Goal: Information Seeking & Learning: Learn about a topic

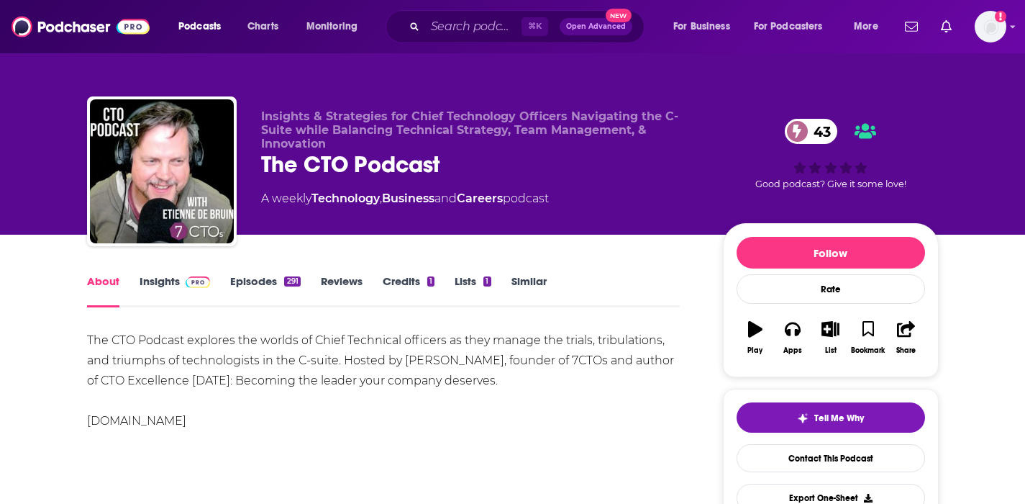
click at [178, 278] on link "Insights" at bounding box center [175, 290] width 71 height 33
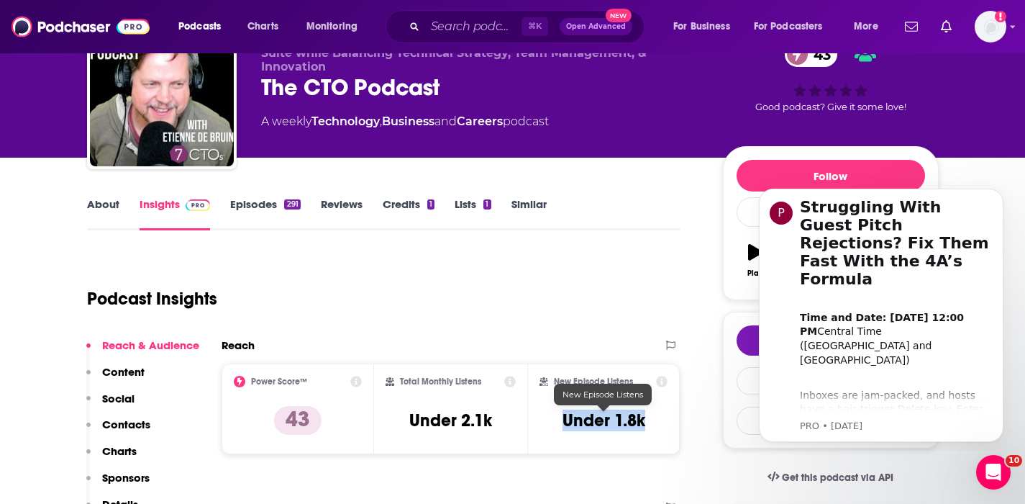
drag, startPoint x: 655, startPoint y: 421, endPoint x: 564, endPoint y: 424, distance: 91.4
click at [564, 424] on div "New Episode Listens Under 1.8k" at bounding box center [604, 409] width 129 height 66
copy h3 "Under 1.8k"
click at [128, 418] on p "Contacts" at bounding box center [126, 424] width 48 height 14
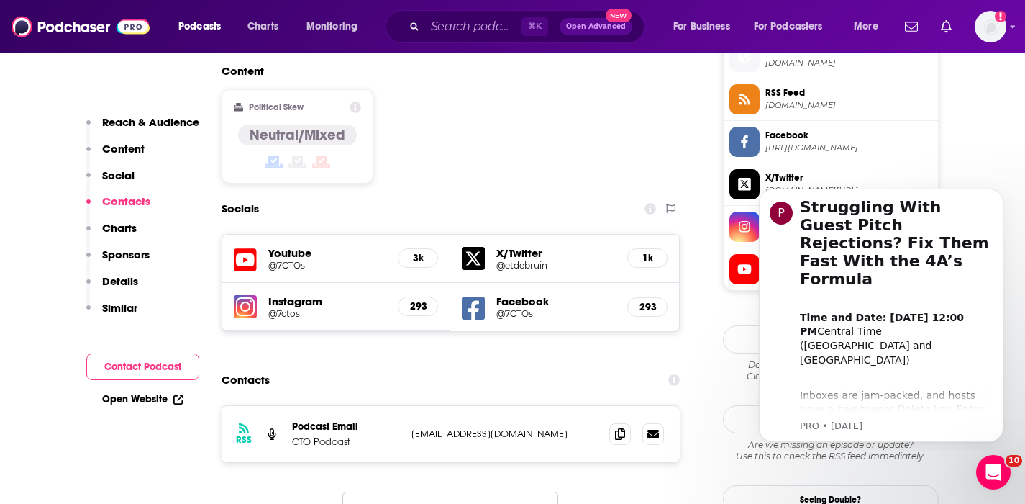
scroll to position [1252, 0]
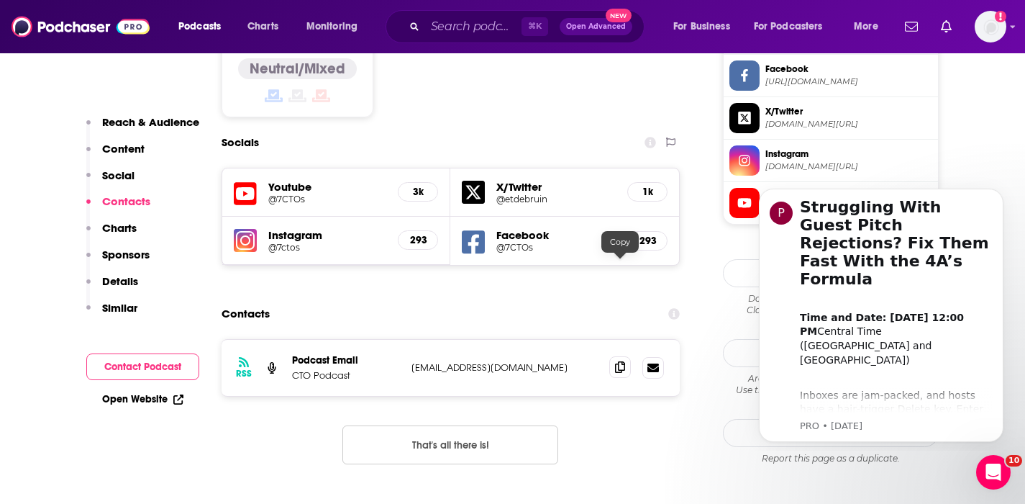
click at [620, 361] on icon at bounding box center [620, 367] width 10 height 12
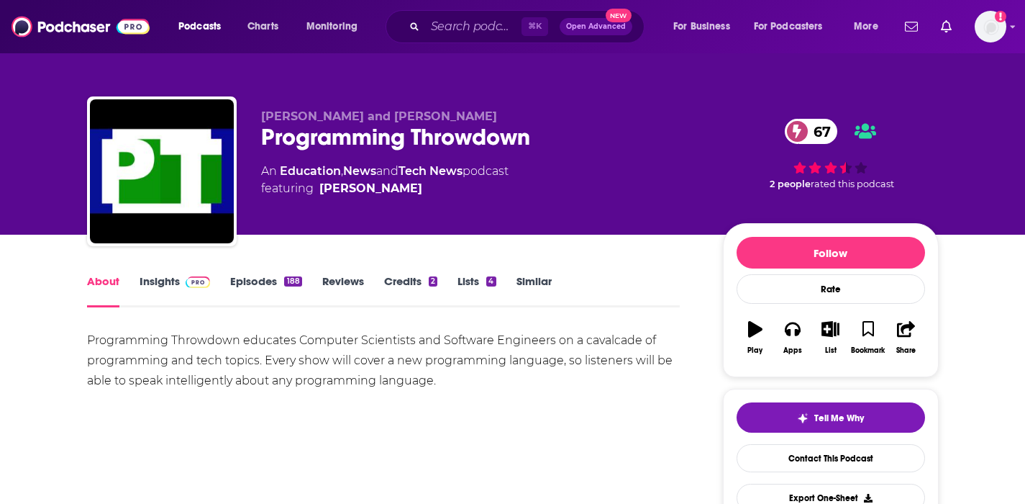
click at [165, 278] on link "Insights" at bounding box center [175, 290] width 71 height 33
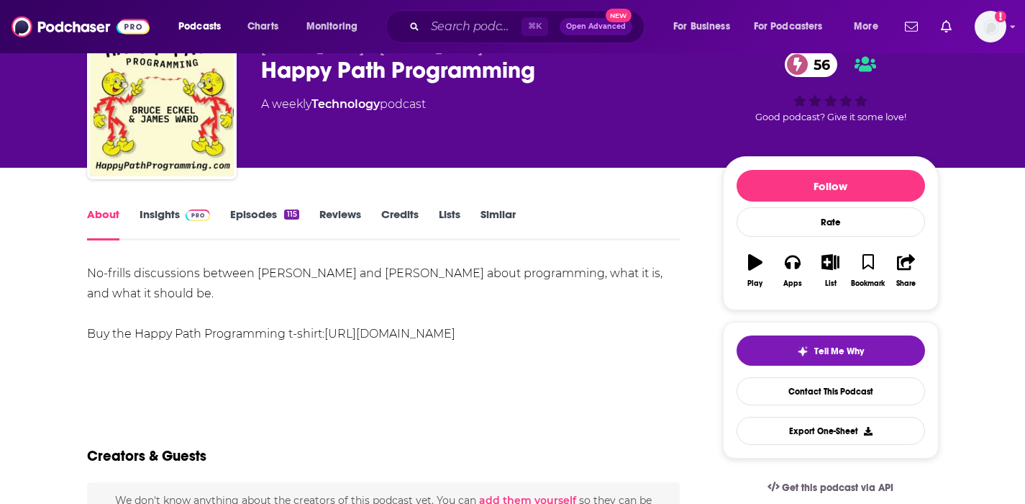
scroll to position [64, 0]
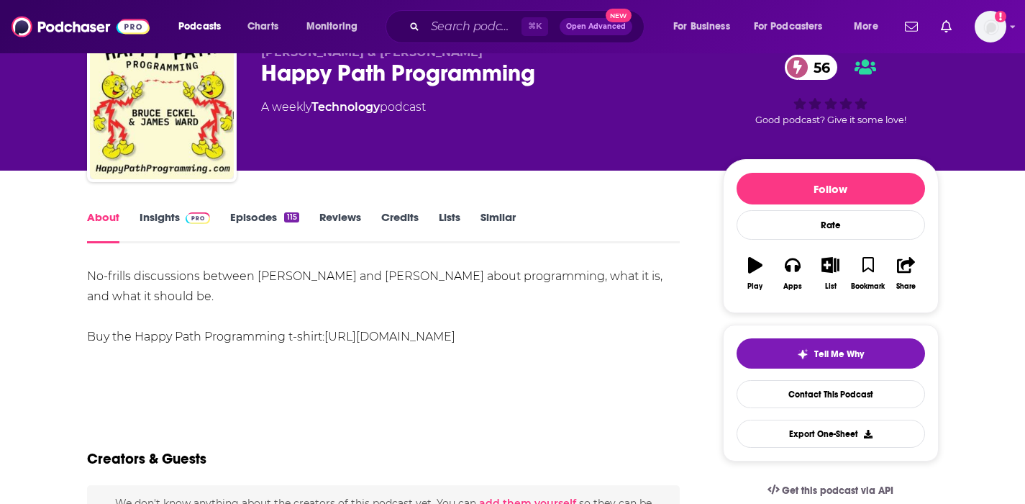
click at [173, 218] on link "Insights" at bounding box center [175, 226] width 71 height 33
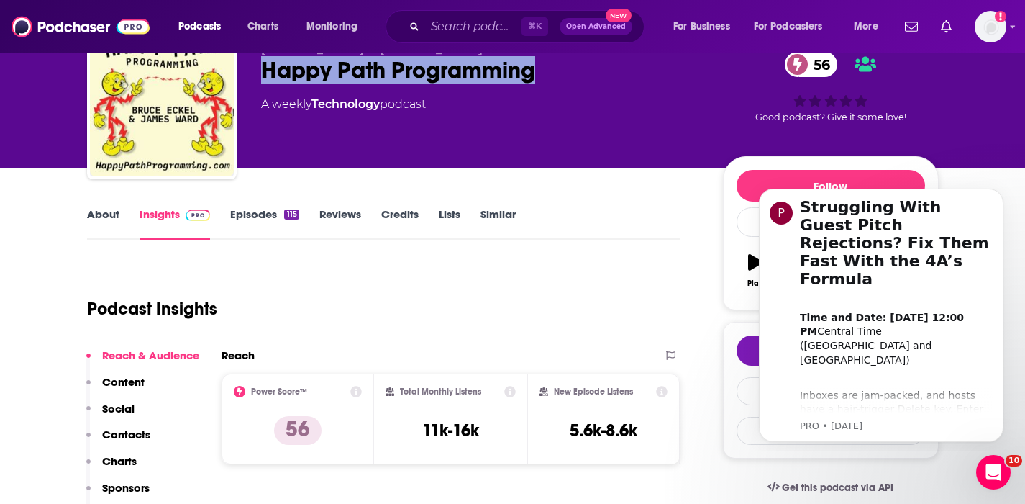
drag, startPoint x: 571, startPoint y: 66, endPoint x: 260, endPoint y: 79, distance: 310.3
click at [261, 79] on div "Happy Path Programming 56" at bounding box center [480, 70] width 439 height 28
copy h2 "Happy Path Programming"
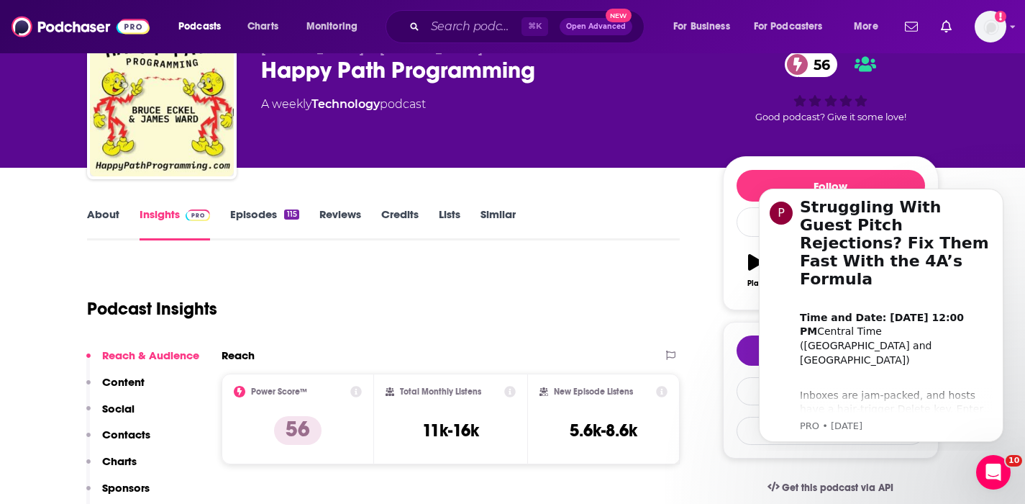
drag, startPoint x: 647, startPoint y: 435, endPoint x: 565, endPoint y: 440, distance: 81.5
click at [565, 440] on div "New Episode Listens 5.6k-8.6k" at bounding box center [604, 419] width 129 height 66
drag, startPoint x: 645, startPoint y: 432, endPoint x: 572, endPoint y: 432, distance: 72.7
click at [572, 432] on div "New Episode Listens 5.6k-8.6k" at bounding box center [604, 419] width 129 height 66
copy h3 "5.6k-8.6k"
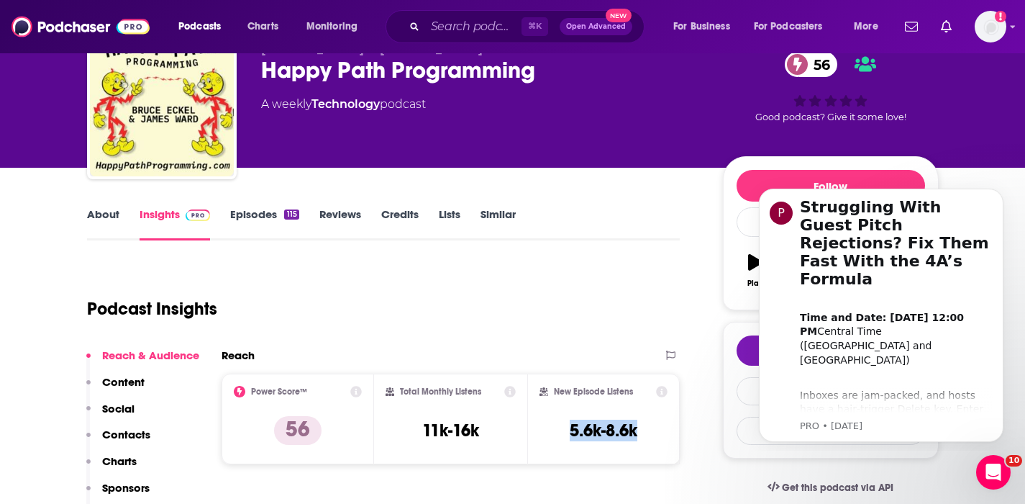
click at [113, 433] on p "Contacts" at bounding box center [126, 434] width 48 height 14
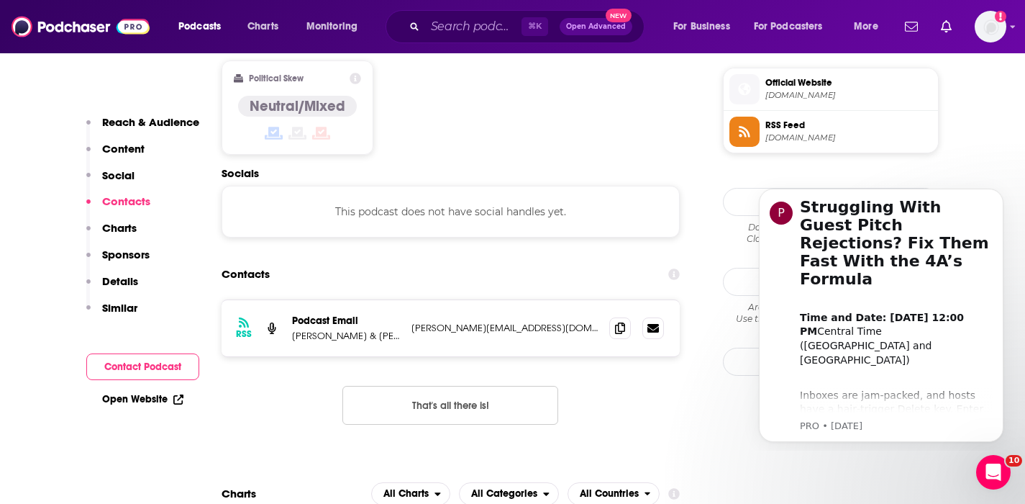
scroll to position [1158, 0]
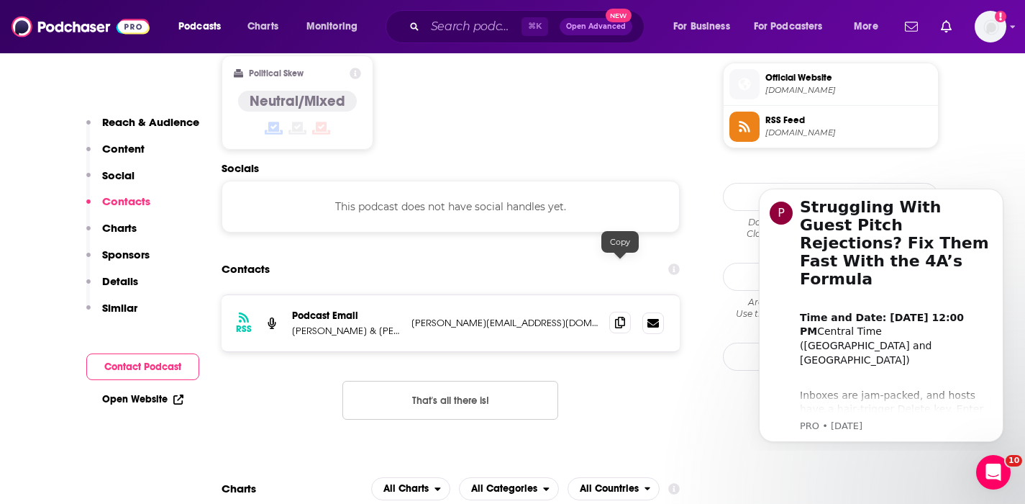
click at [619, 317] on icon at bounding box center [620, 323] width 10 height 12
drag, startPoint x: 343, startPoint y: 276, endPoint x: 292, endPoint y: 279, distance: 51.2
click at [292, 324] on p "Bruce Eckel & James Ward" at bounding box center [346, 330] width 108 height 12
copy p "Bruce Eckel"
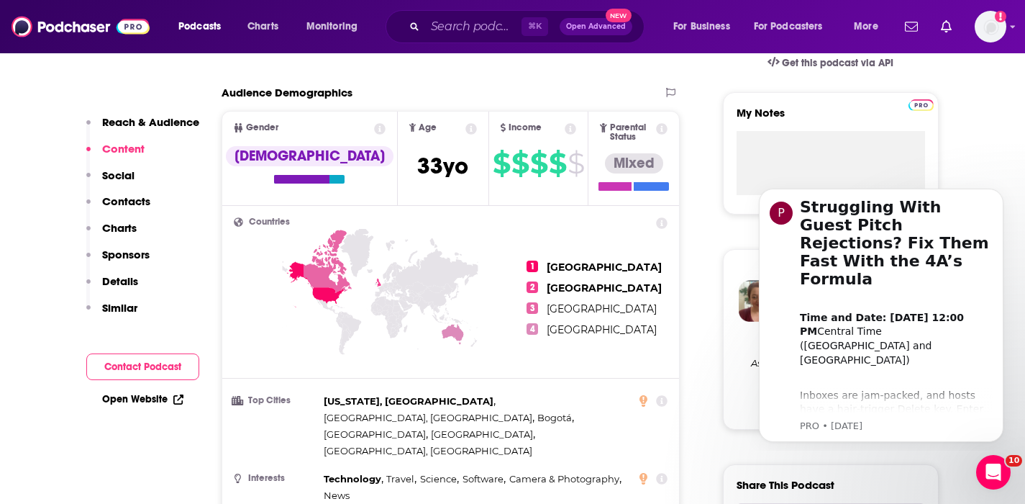
scroll to position [0, 0]
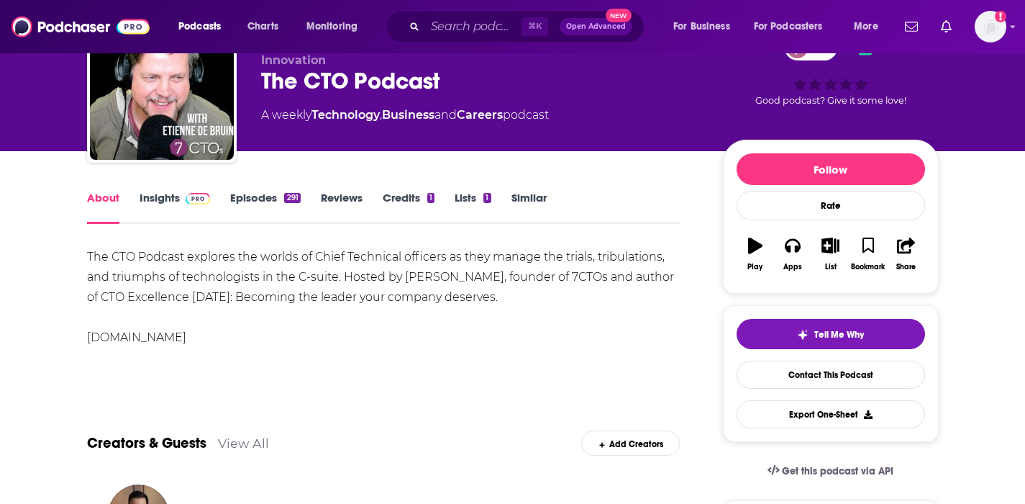
scroll to position [136, 0]
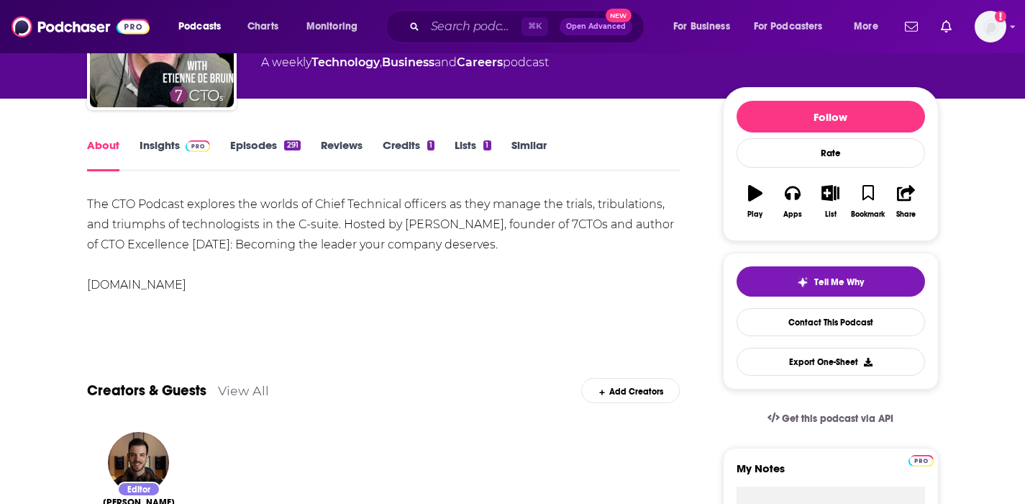
click at [171, 147] on link "Insights" at bounding box center [175, 154] width 71 height 33
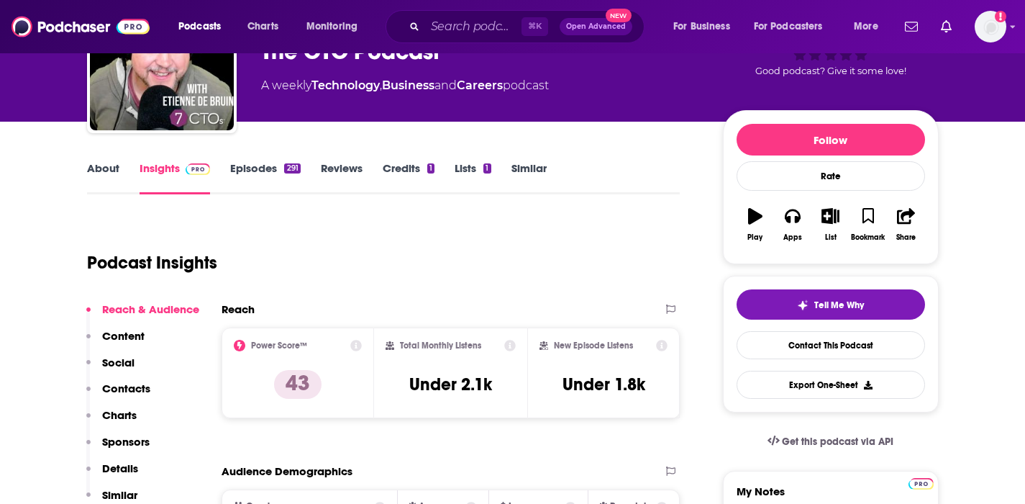
scroll to position [146, 0]
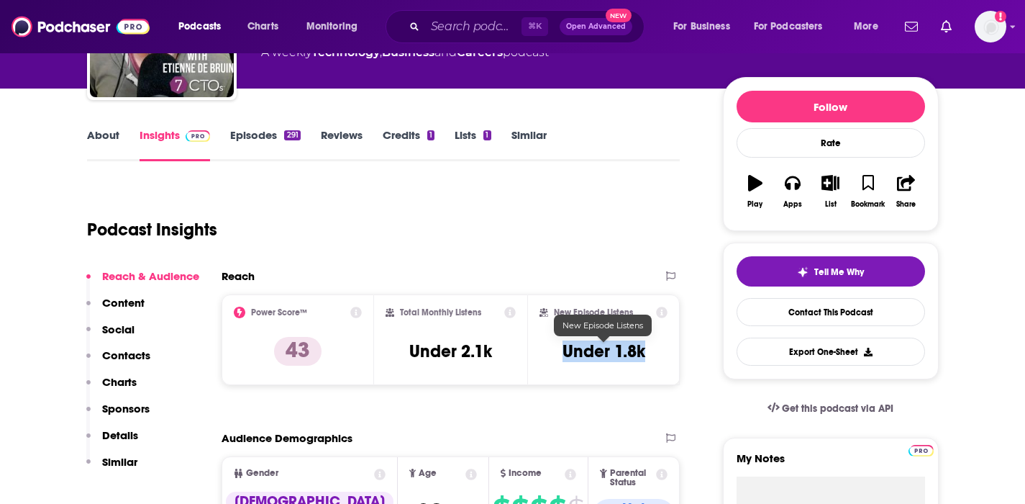
drag, startPoint x: 644, startPoint y: 345, endPoint x: 565, endPoint y: 356, distance: 79.2
click at [565, 356] on h3 "Under 1.8k" at bounding box center [604, 351] width 83 height 22
copy h3 "Under 1.8k"
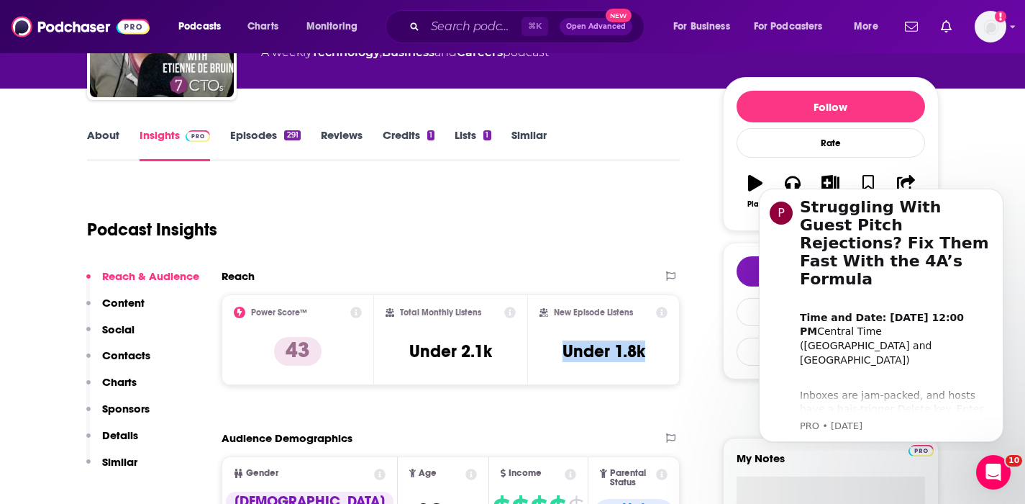
scroll to position [0, 0]
click at [119, 353] on p "Contacts" at bounding box center [126, 355] width 48 height 14
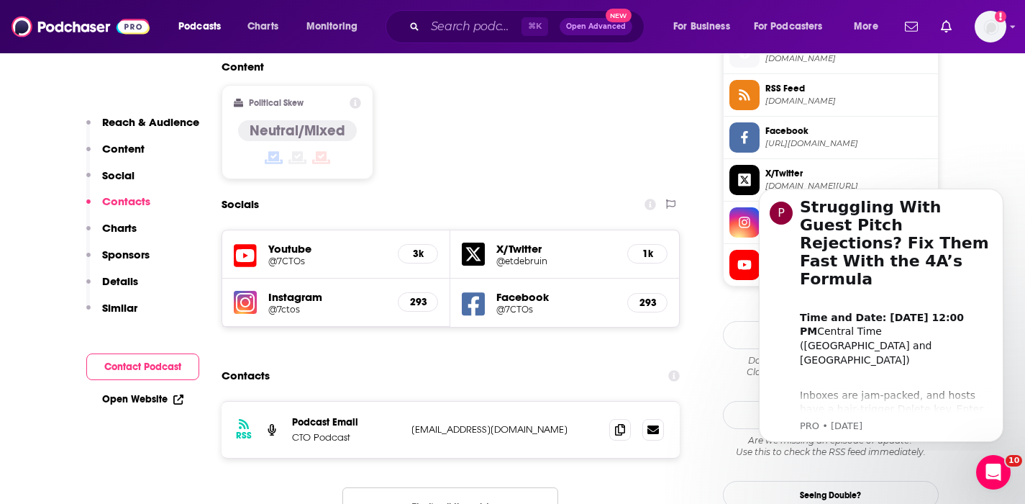
scroll to position [1252, 0]
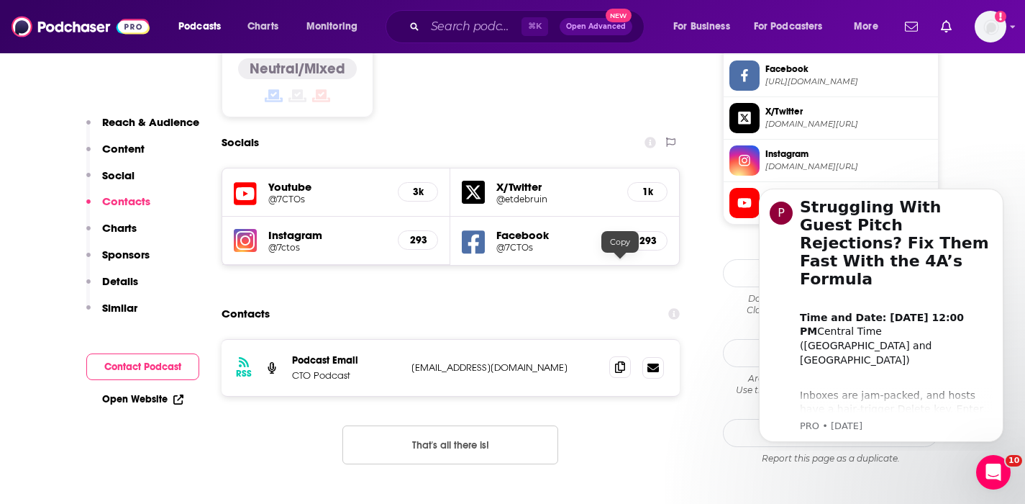
click at [619, 361] on icon at bounding box center [620, 367] width 10 height 12
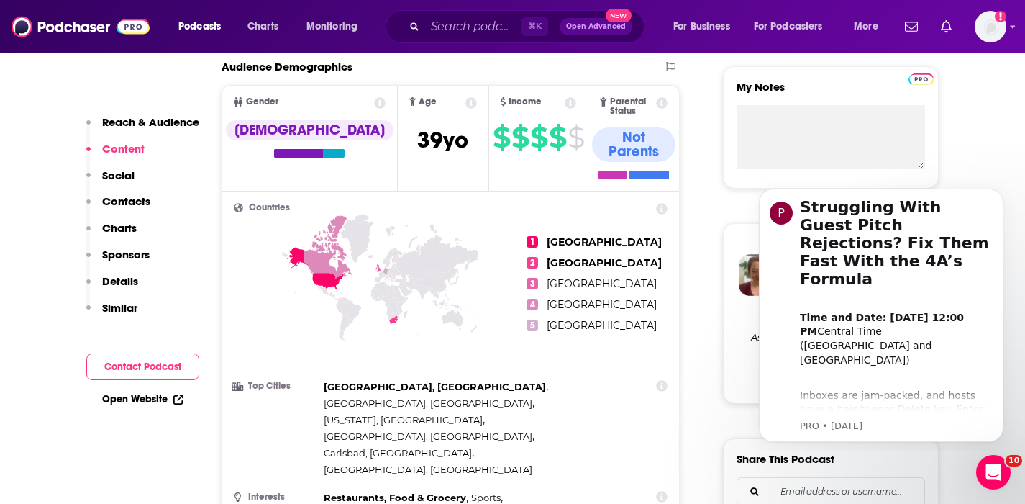
scroll to position [0, 0]
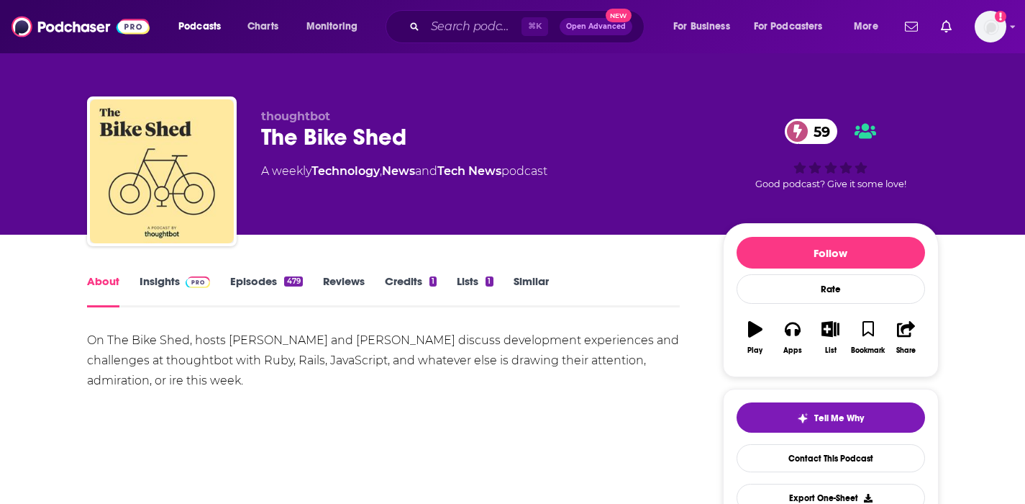
click at [157, 276] on link "Insights" at bounding box center [175, 290] width 71 height 33
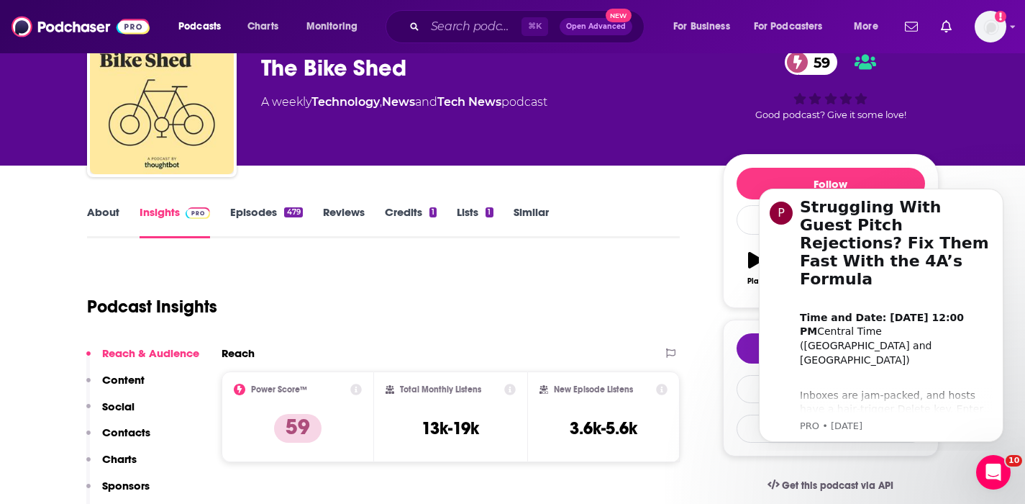
scroll to position [71, 0]
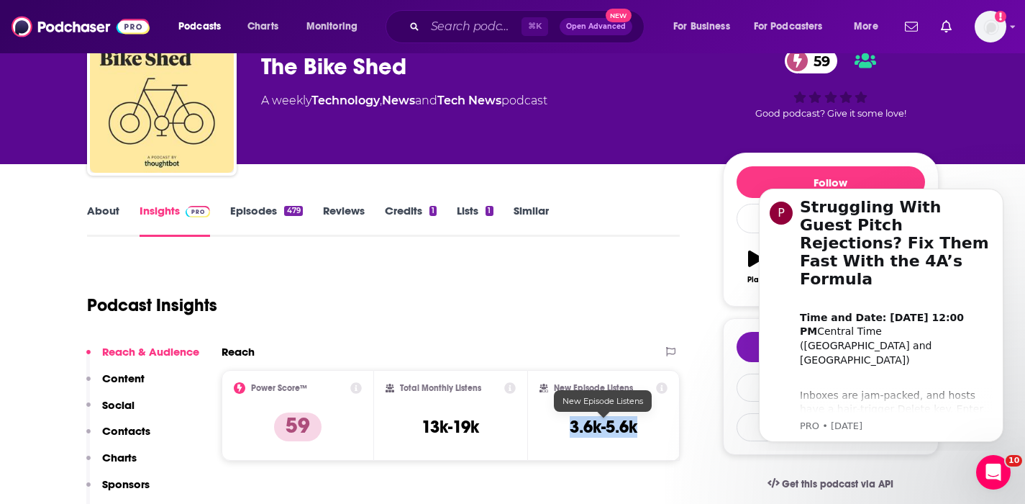
drag, startPoint x: 638, startPoint y: 430, endPoint x: 571, endPoint y: 434, distance: 67.0
click at [571, 434] on h3 "3.6k-5.6k" at bounding box center [604, 427] width 68 height 22
copy h3 "3.6k-5.6k"
click at [114, 424] on p "Contacts" at bounding box center [126, 431] width 48 height 14
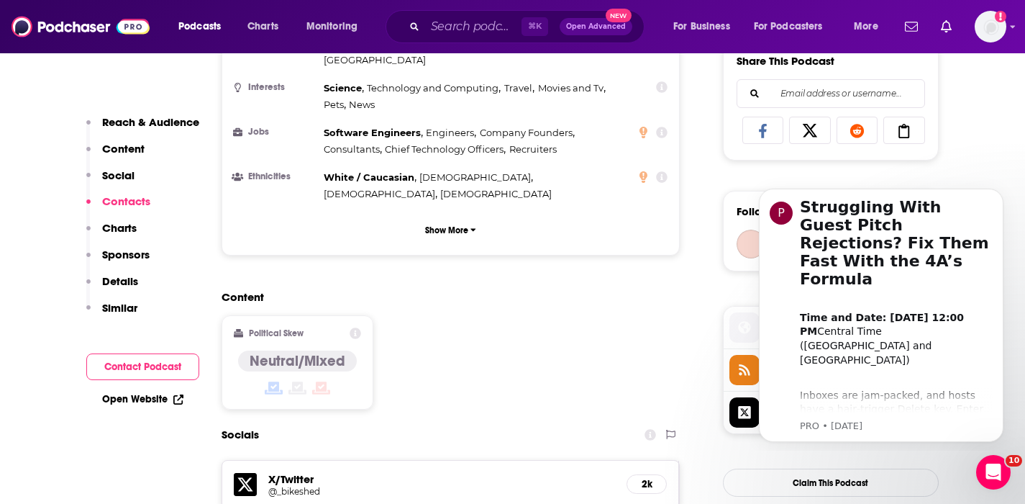
scroll to position [1170, 0]
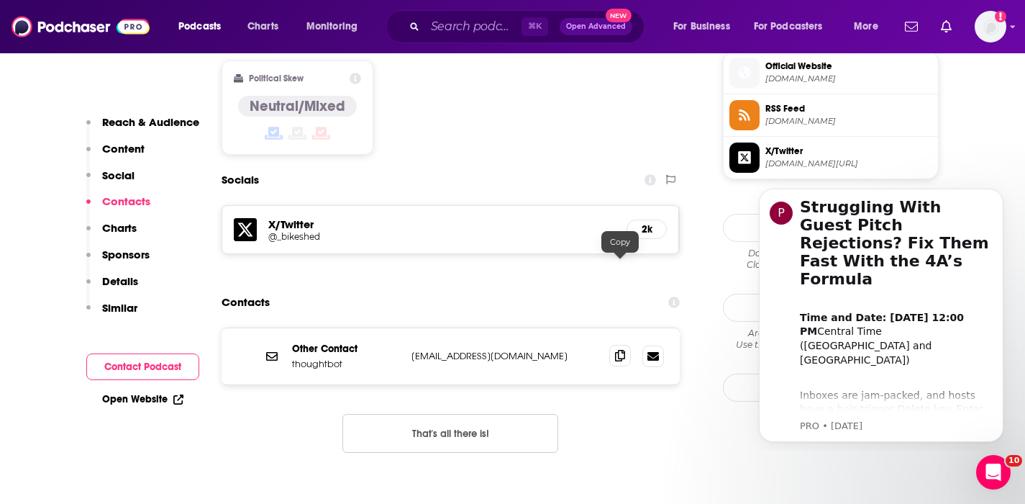
click at [619, 350] on icon at bounding box center [620, 356] width 10 height 12
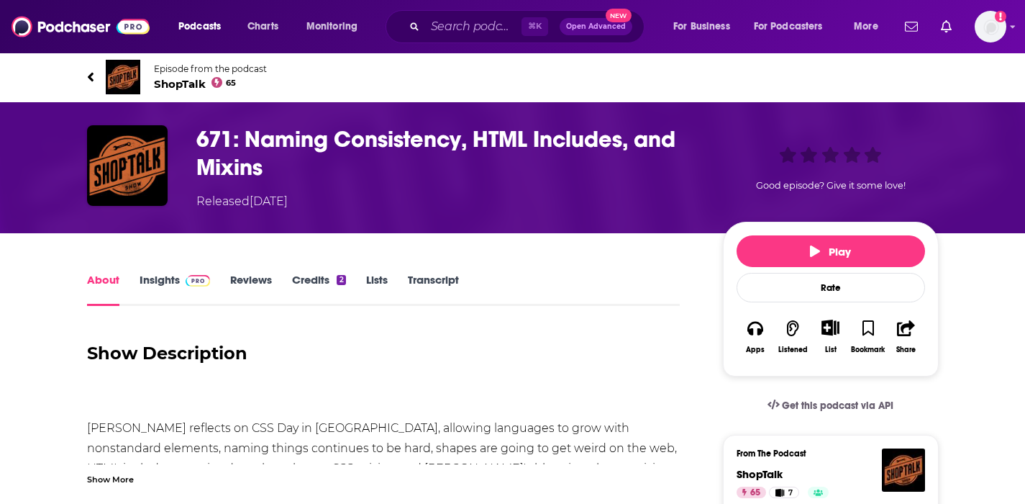
click at [159, 279] on link "Insights" at bounding box center [175, 289] width 71 height 33
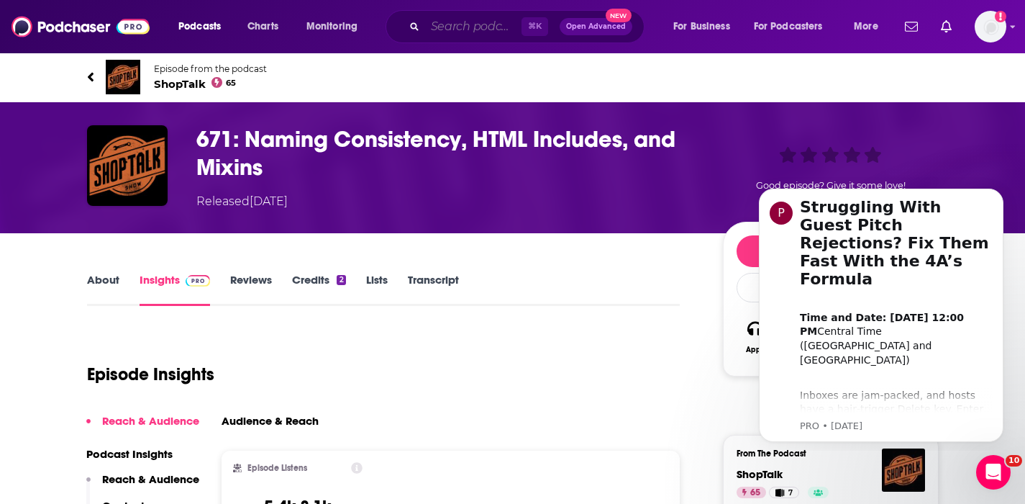
click at [434, 31] on input "Search podcasts, credits, & more..." at bounding box center [473, 26] width 96 height 23
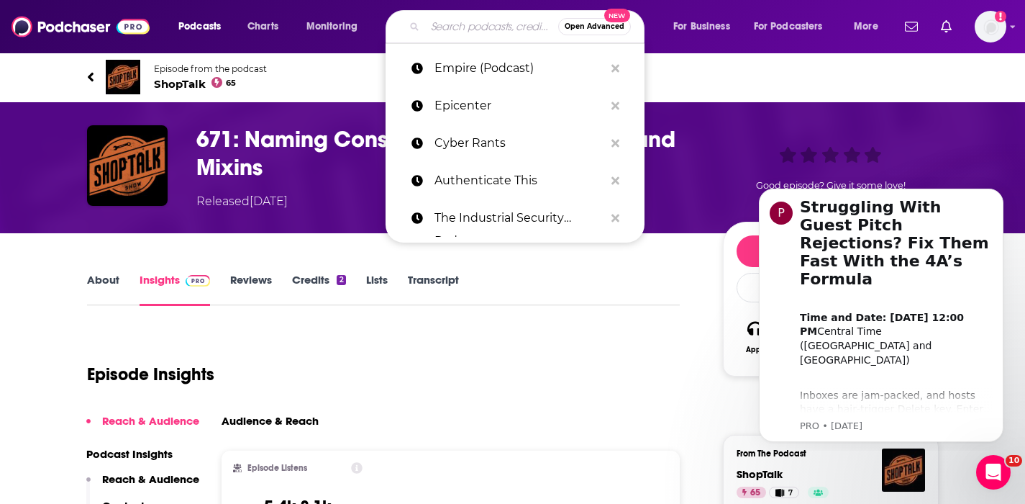
paste input "ShopTalk Show"
type input "ShopTalk Show"
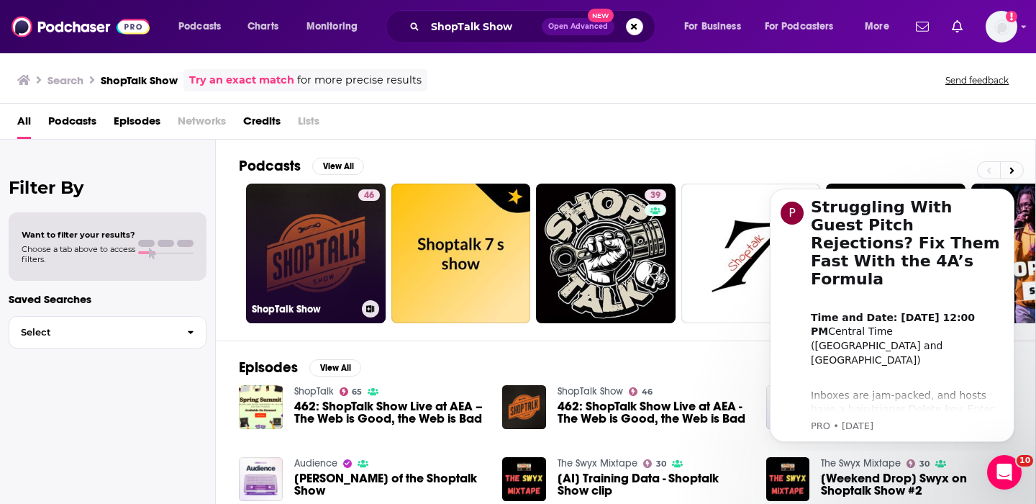
click at [325, 246] on link "46 ShopTalk Show" at bounding box center [316, 253] width 140 height 140
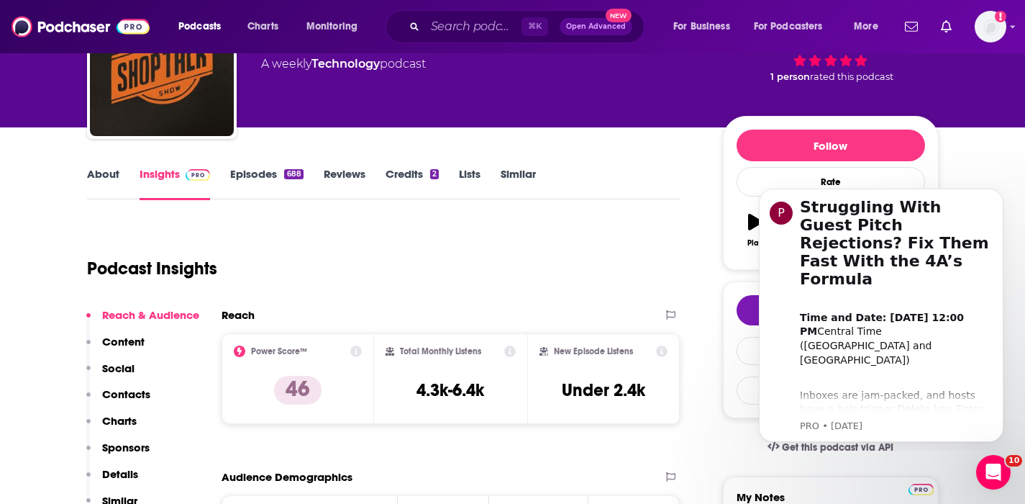
scroll to position [107, 0]
click at [102, 165] on div "About Insights Episodes 688 Reviews Credits 2 Lists Similar" at bounding box center [384, 182] width 594 height 35
click at [102, 169] on link "About" at bounding box center [103, 183] width 32 height 33
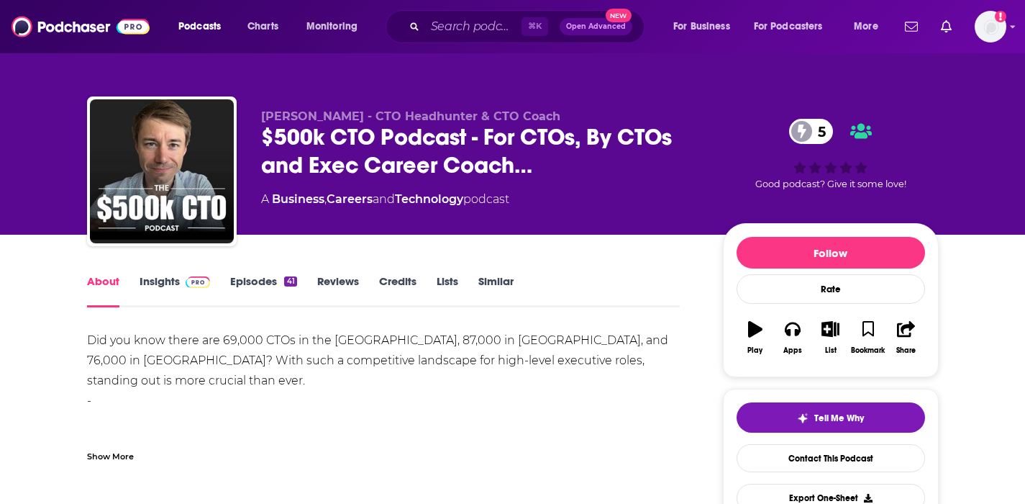
click at [164, 278] on link "Insights" at bounding box center [175, 290] width 71 height 33
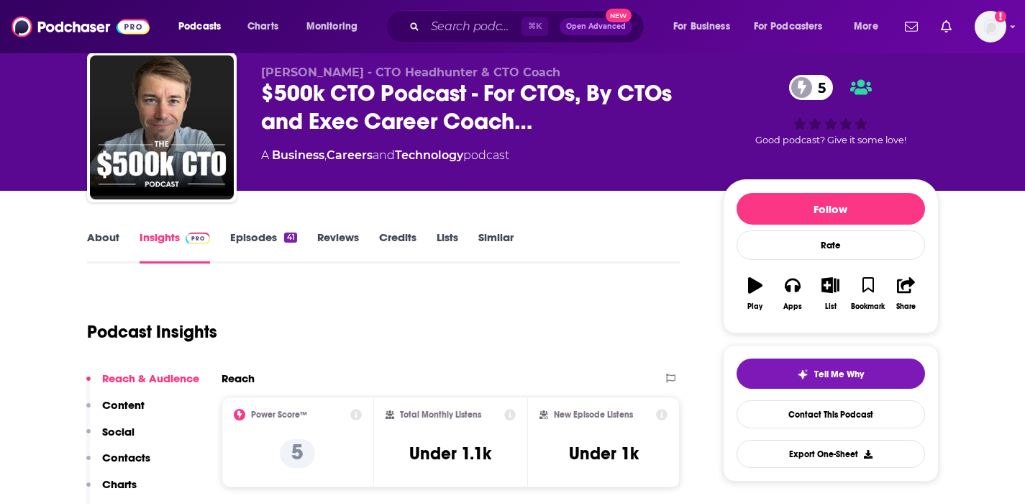
scroll to position [45, 0]
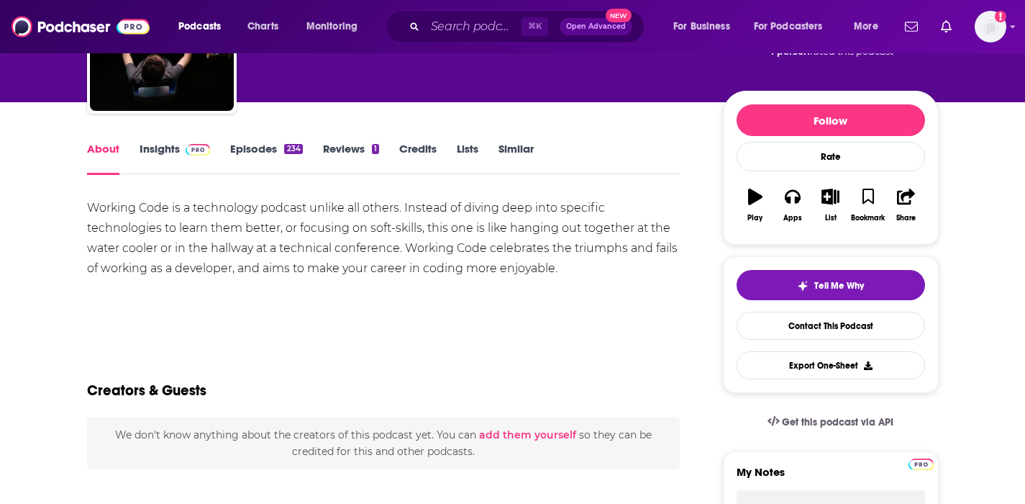
scroll to position [136, 0]
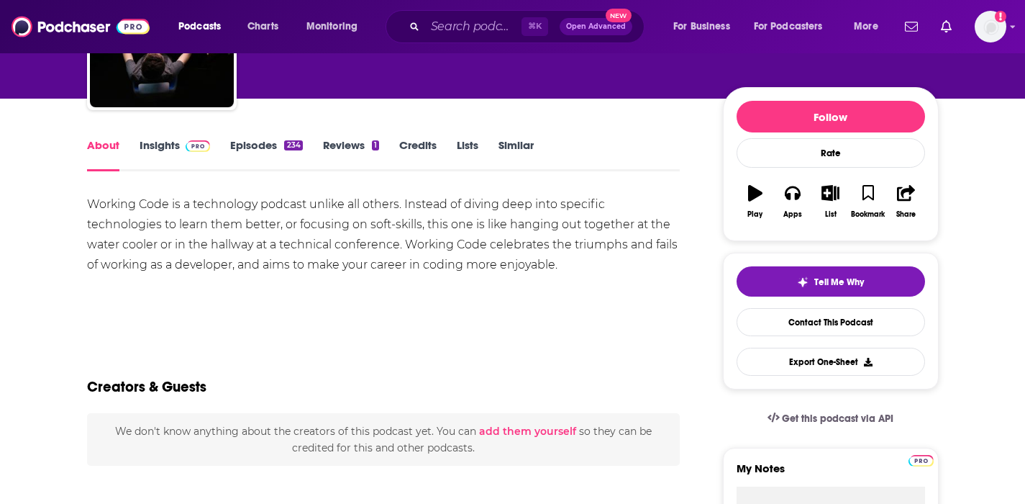
click at [164, 144] on link "Insights" at bounding box center [175, 154] width 71 height 33
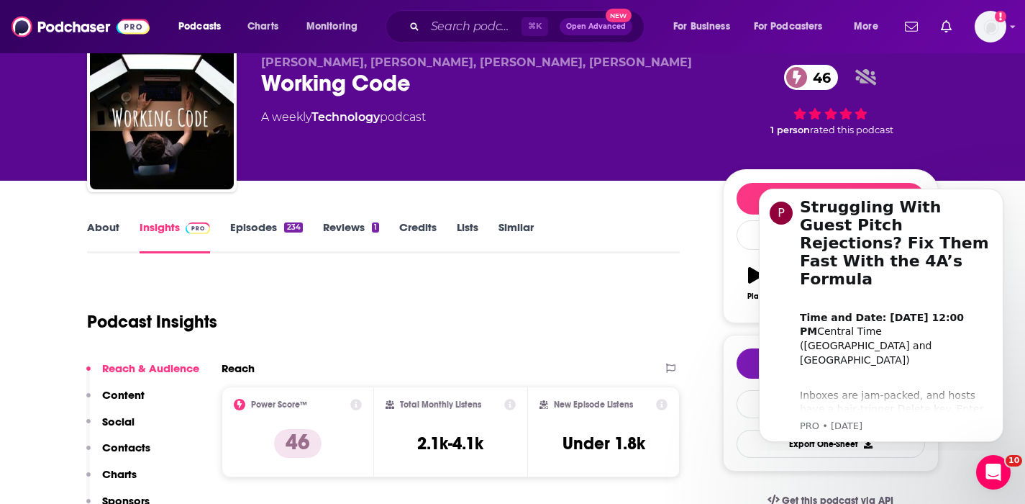
scroll to position [58, 0]
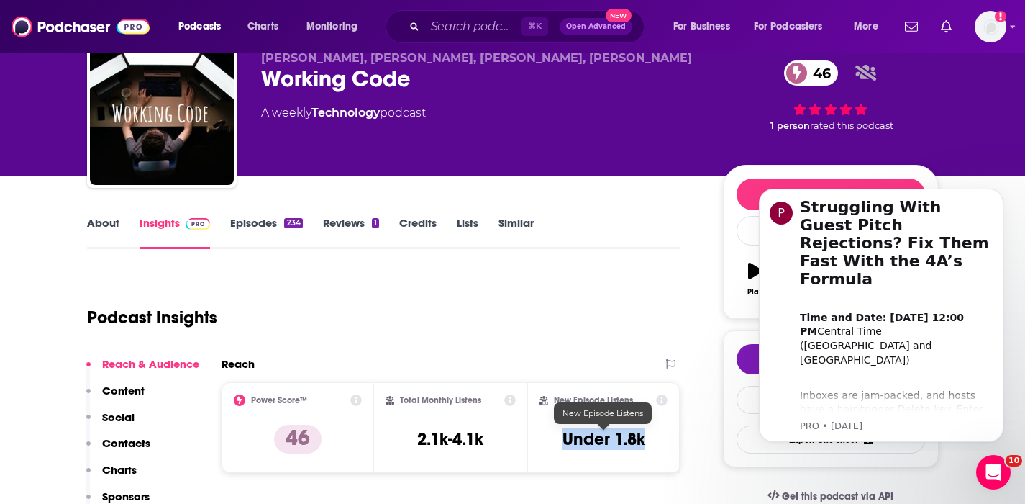
drag, startPoint x: 654, startPoint y: 441, endPoint x: 563, endPoint y: 445, distance: 90.8
click at [563, 445] on div "New Episode Listens Under 1.8k" at bounding box center [604, 427] width 129 height 66
copy h3 "Under 1.8k"
click at [129, 439] on p "Contacts" at bounding box center [126, 443] width 48 height 14
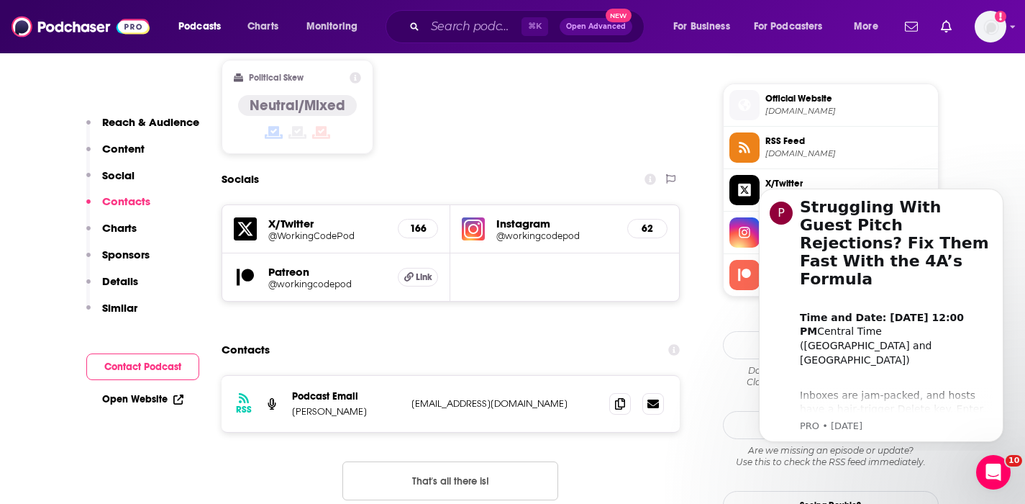
scroll to position [1201, 0]
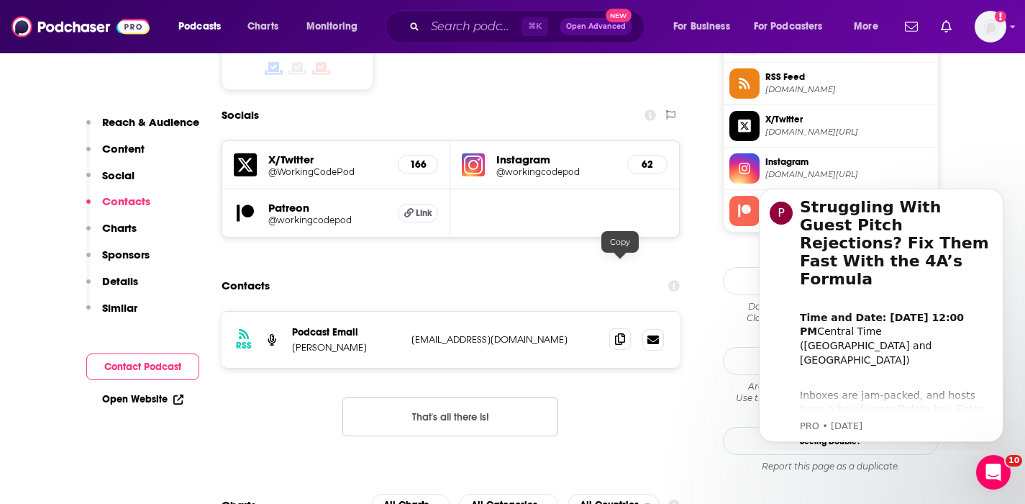
click at [620, 333] on icon at bounding box center [620, 339] width 10 height 12
drag, startPoint x: 358, startPoint y: 281, endPoint x: 287, endPoint y: 278, distance: 71.3
click at [287, 312] on div "RSS Podcast Email Adam Tuttle workingcodepod@gmail.com workingcodepod@gmail.com" at bounding box center [451, 340] width 459 height 56
copy p "Adam Tuttle"
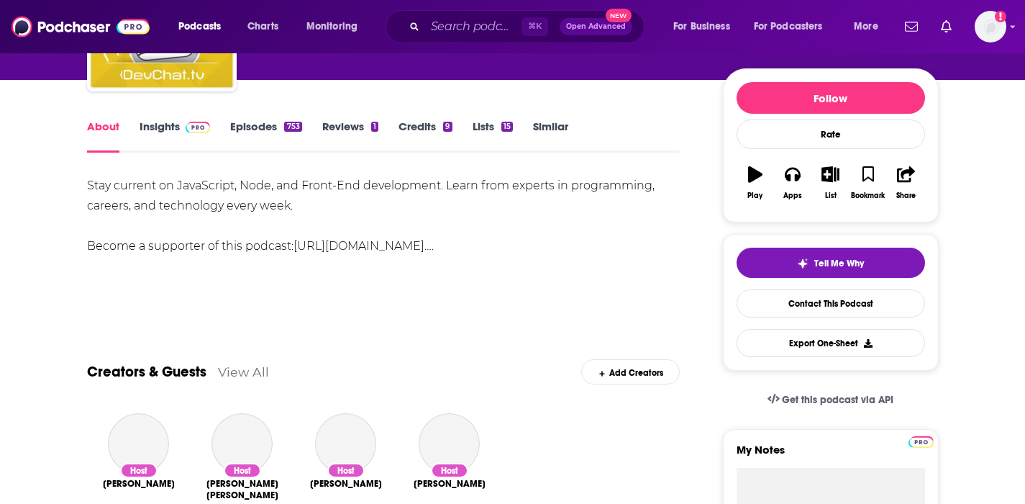
scroll to position [142, 0]
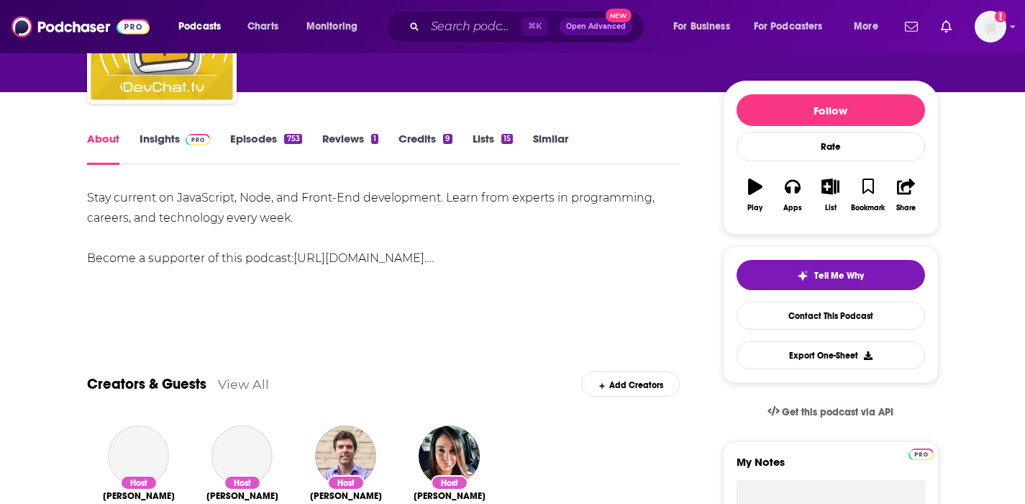
click at [176, 137] on link "Insights" at bounding box center [175, 148] width 71 height 33
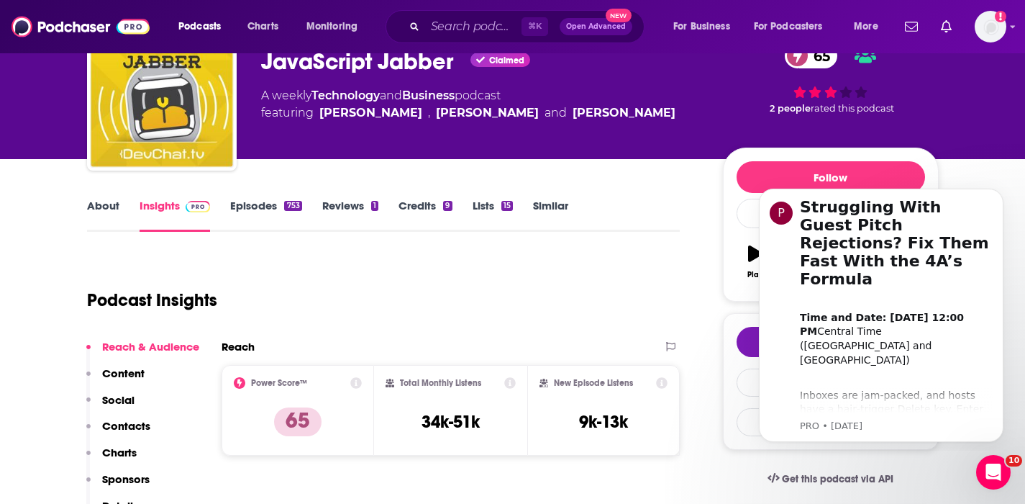
scroll to position [76, 0]
drag, startPoint x: 634, startPoint y: 415, endPoint x: 577, endPoint y: 424, distance: 57.5
click at [577, 424] on div "New Episode Listens 9k-13k" at bounding box center [604, 410] width 129 height 66
copy h3 "9k-13k"
click at [130, 423] on p "Contacts" at bounding box center [126, 426] width 48 height 14
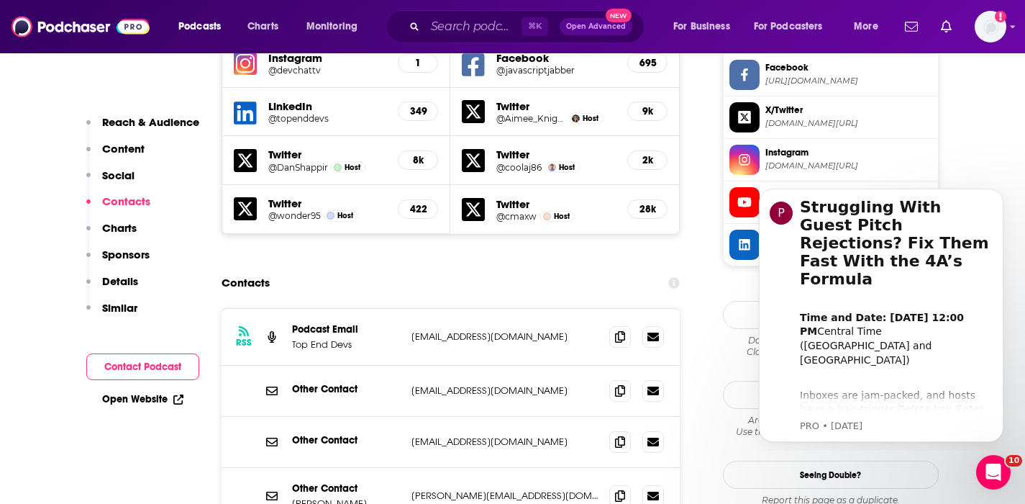
scroll to position [1386, 0]
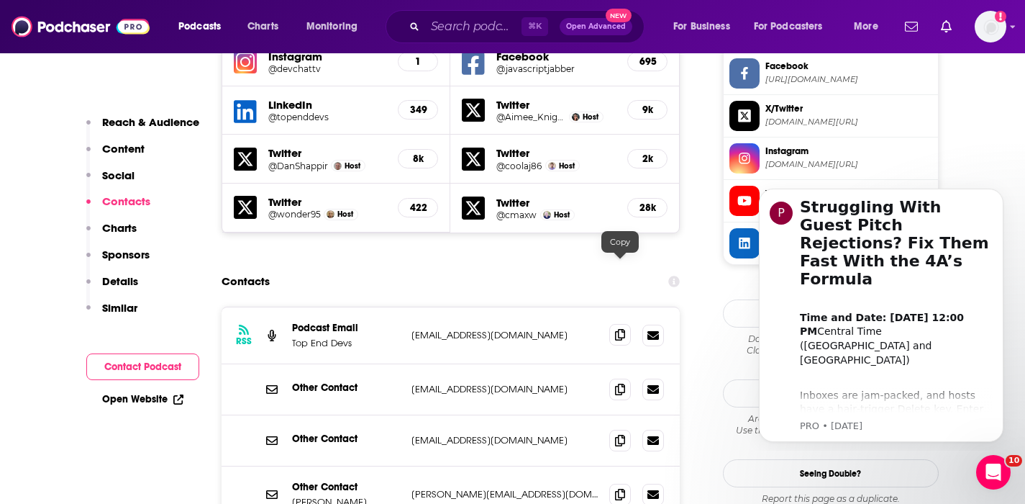
click at [623, 329] on icon at bounding box center [620, 335] width 10 height 12
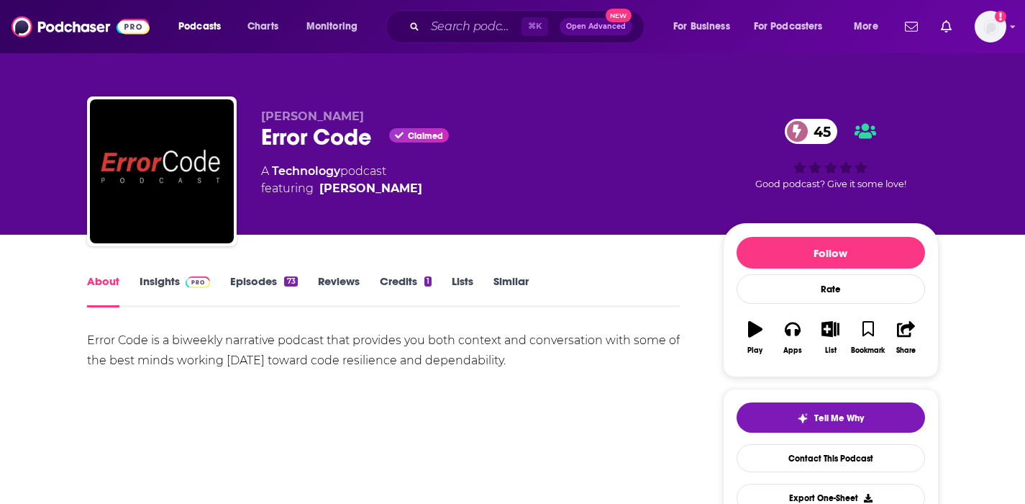
click at [167, 283] on link "Insights" at bounding box center [175, 290] width 71 height 33
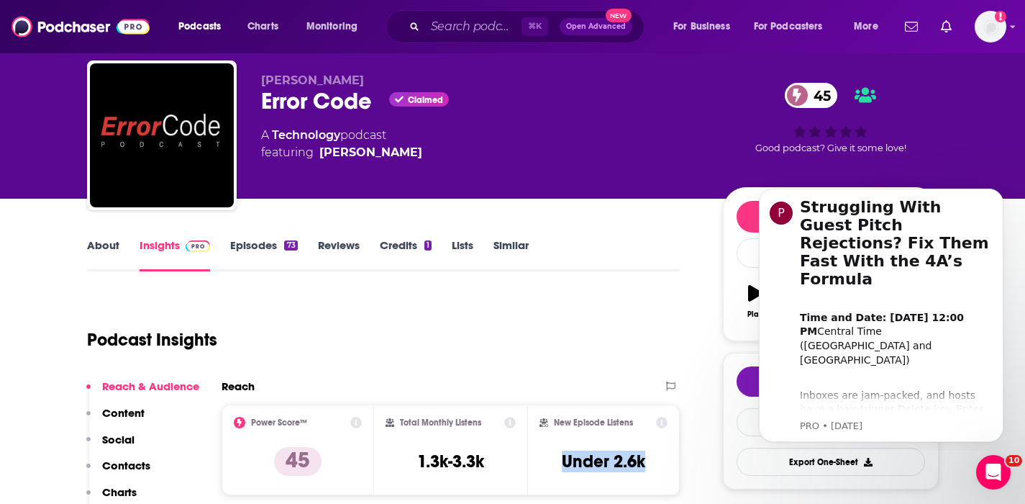
drag, startPoint x: 659, startPoint y: 460, endPoint x: 556, endPoint y: 459, distance: 102.9
click at [556, 459] on div "New Episode Listens Under 2.6k" at bounding box center [604, 450] width 129 height 66
copy h3 "Under 2.6k"
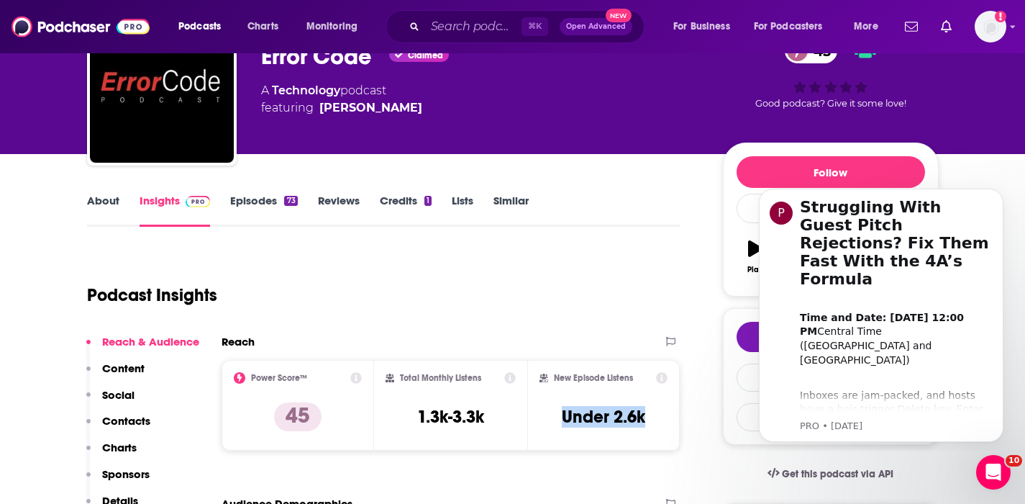
click at [127, 418] on p "Contacts" at bounding box center [126, 421] width 48 height 14
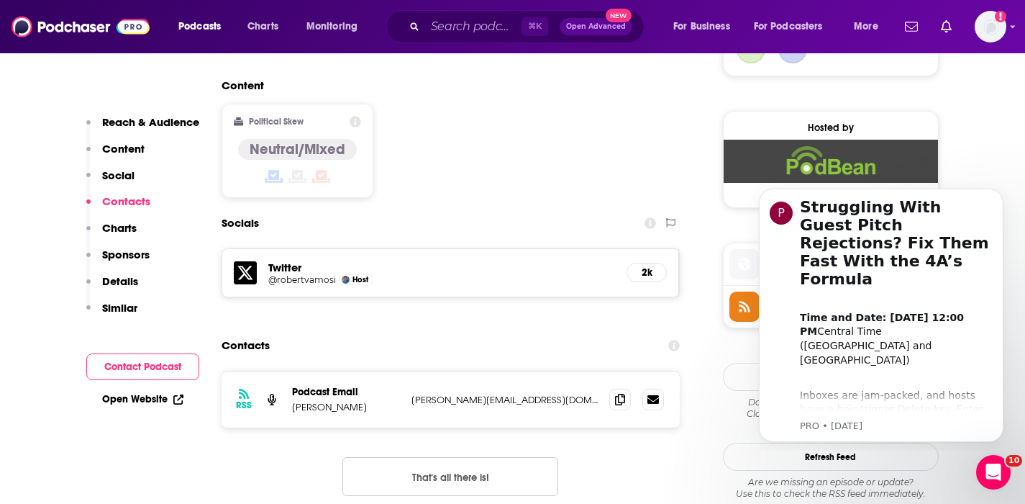
scroll to position [1171, 0]
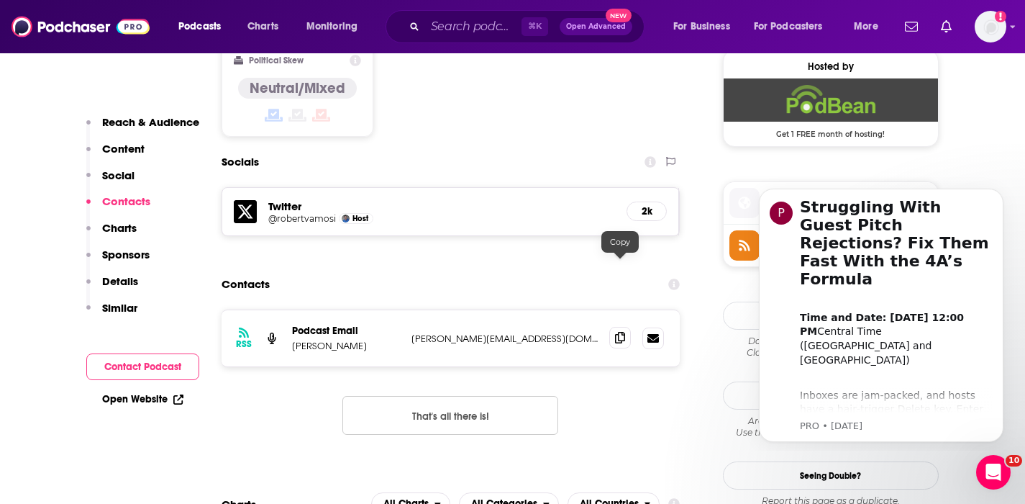
click at [621, 332] on icon at bounding box center [620, 338] width 10 height 12
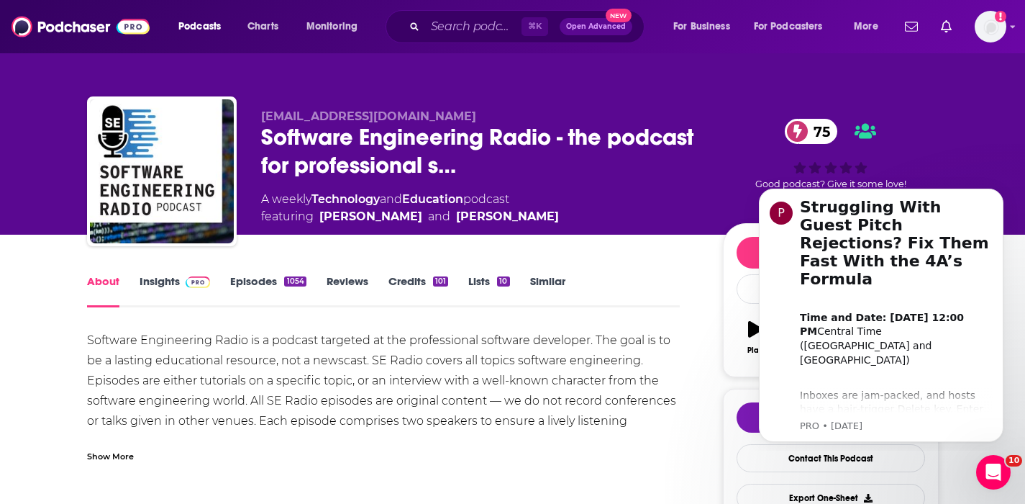
click at [157, 281] on link "Insights" at bounding box center [175, 290] width 71 height 33
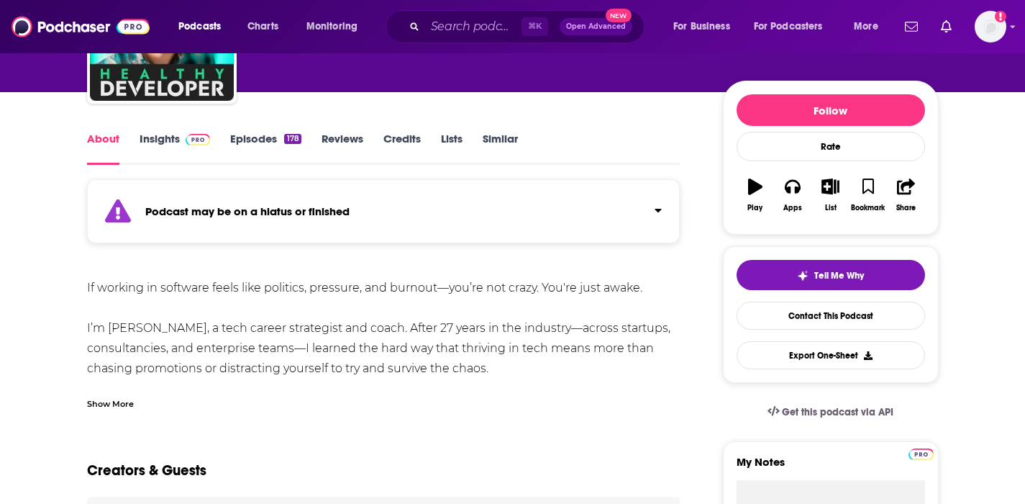
scroll to position [139, 0]
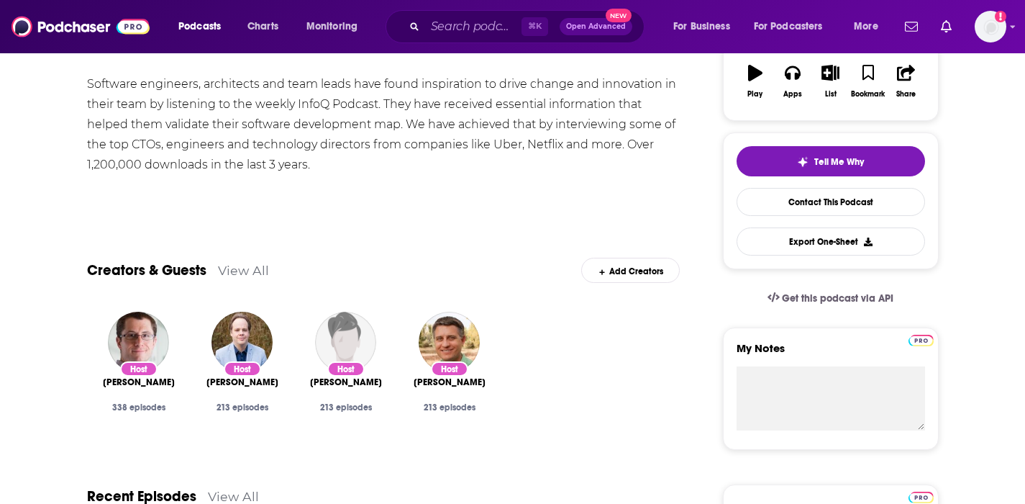
scroll to position [1, 0]
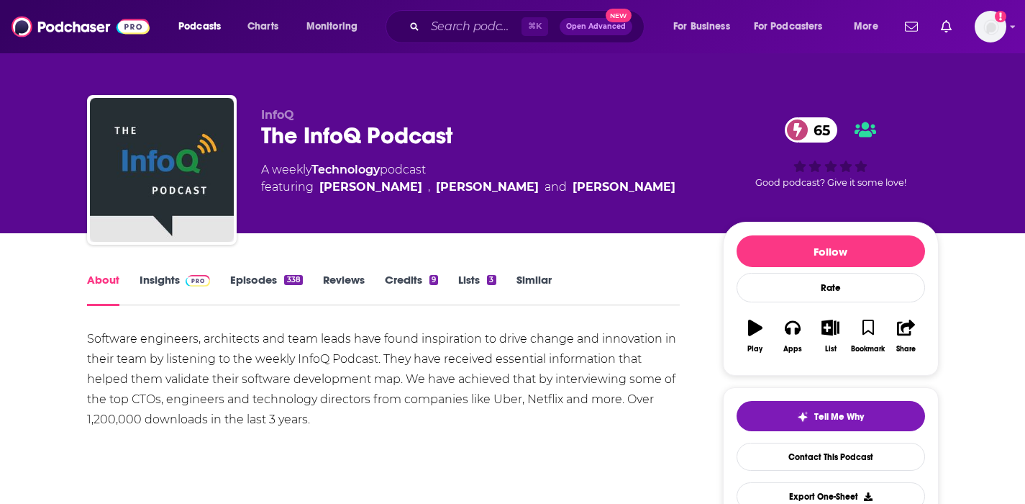
click at [162, 277] on link "Insights" at bounding box center [175, 289] width 71 height 33
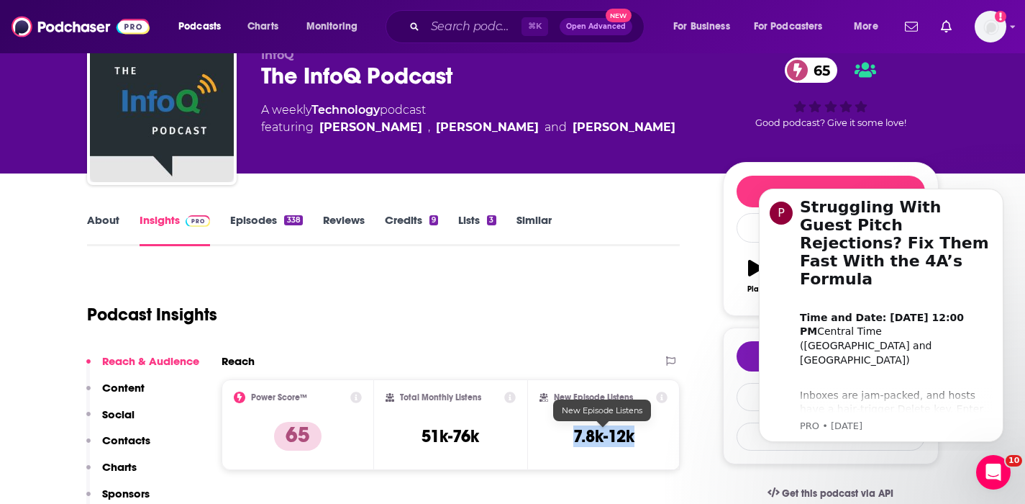
drag, startPoint x: 637, startPoint y: 439, endPoint x: 575, endPoint y: 442, distance: 62.7
click at [575, 442] on div "New Episode Listens 7.8k-12k" at bounding box center [604, 424] width 129 height 66
copy h3 "7.8k-12k"
click at [129, 440] on p "Contacts" at bounding box center [126, 440] width 48 height 14
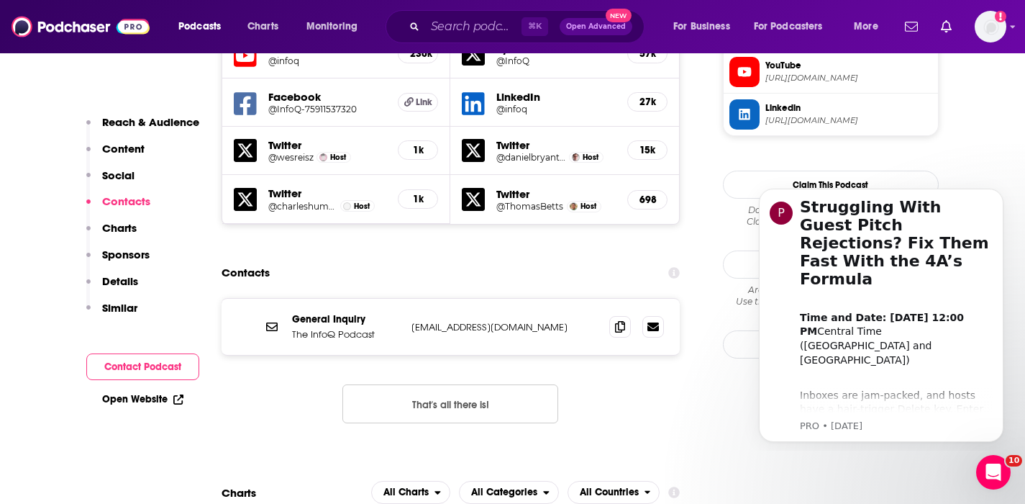
scroll to position [1357, 0]
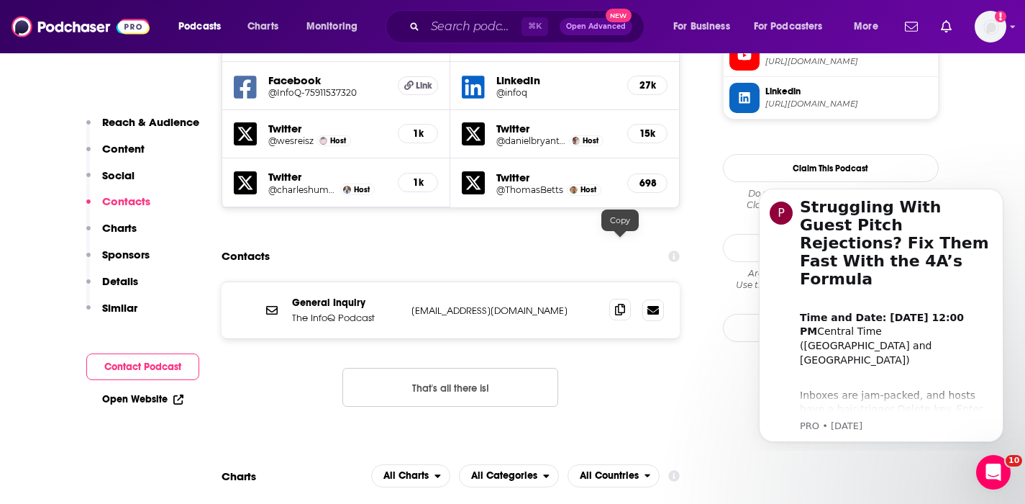
click at [619, 304] on icon at bounding box center [620, 310] width 10 height 12
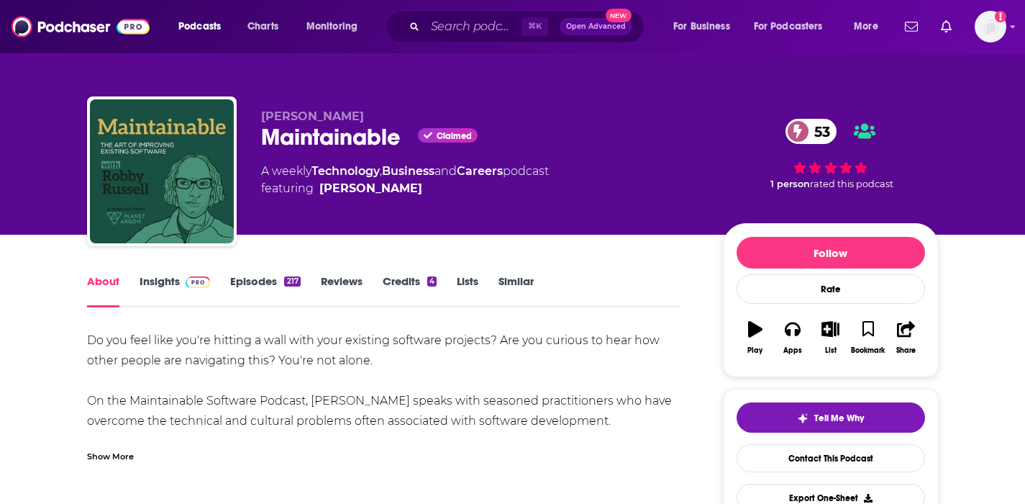
click at [160, 278] on link "Insights" at bounding box center [175, 290] width 71 height 33
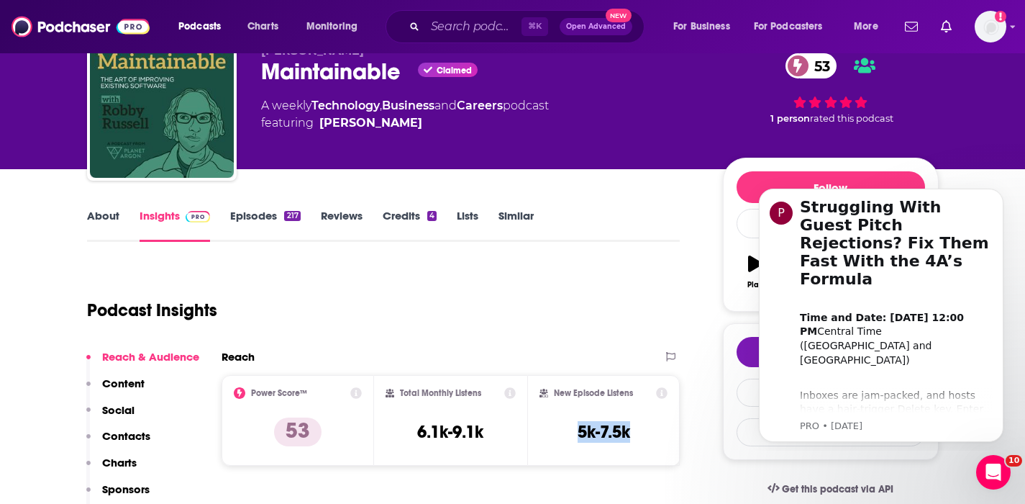
drag, startPoint x: 637, startPoint y: 430, endPoint x: 574, endPoint y: 432, distance: 62.6
click at [574, 432] on div "New Episode Listens 5k-7.5k" at bounding box center [604, 420] width 129 height 66
copy h3 "5k-7.5k"
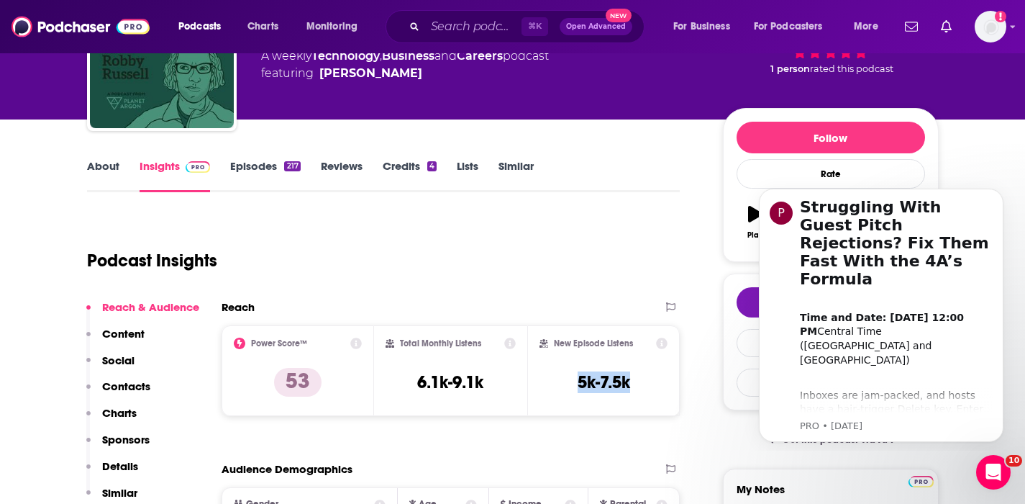
scroll to position [119, 0]
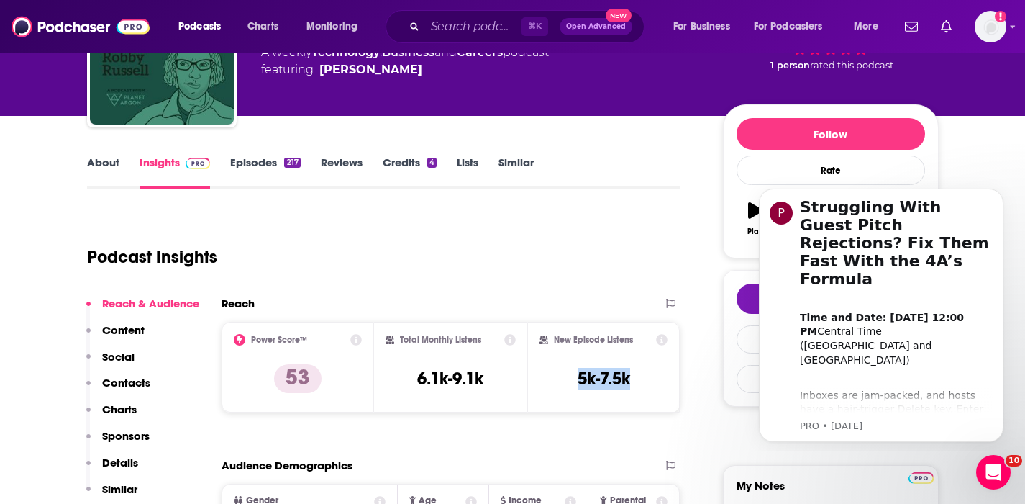
click at [119, 382] on p "Contacts" at bounding box center [126, 383] width 48 height 14
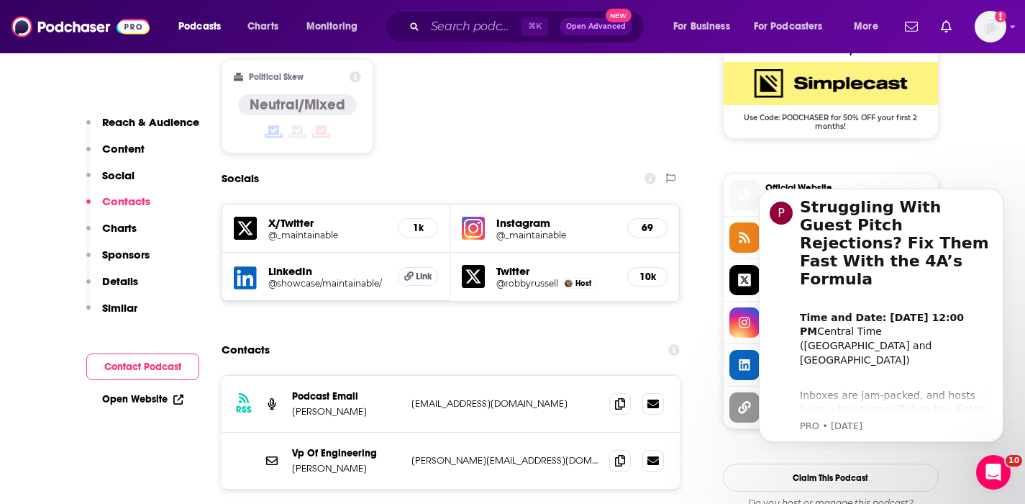
scroll to position [1253, 0]
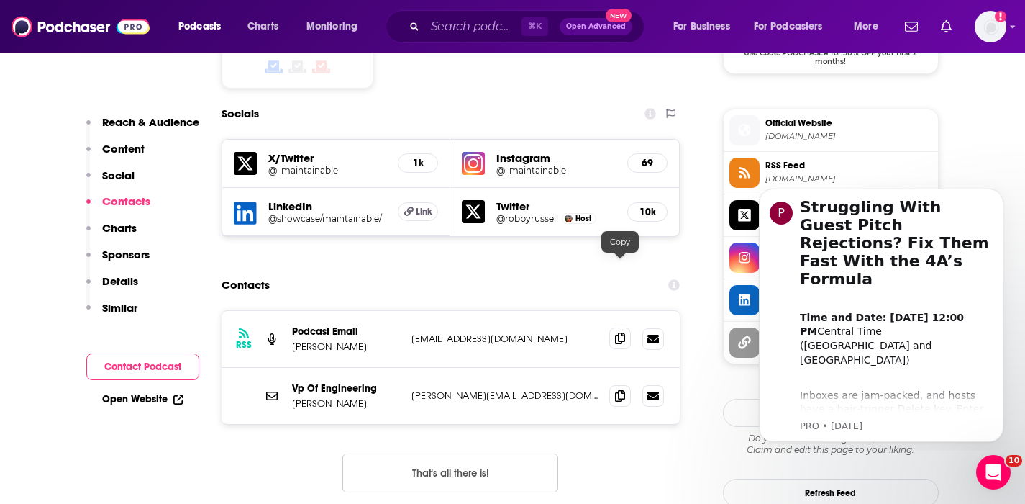
click at [620, 332] on icon at bounding box center [620, 338] width 10 height 12
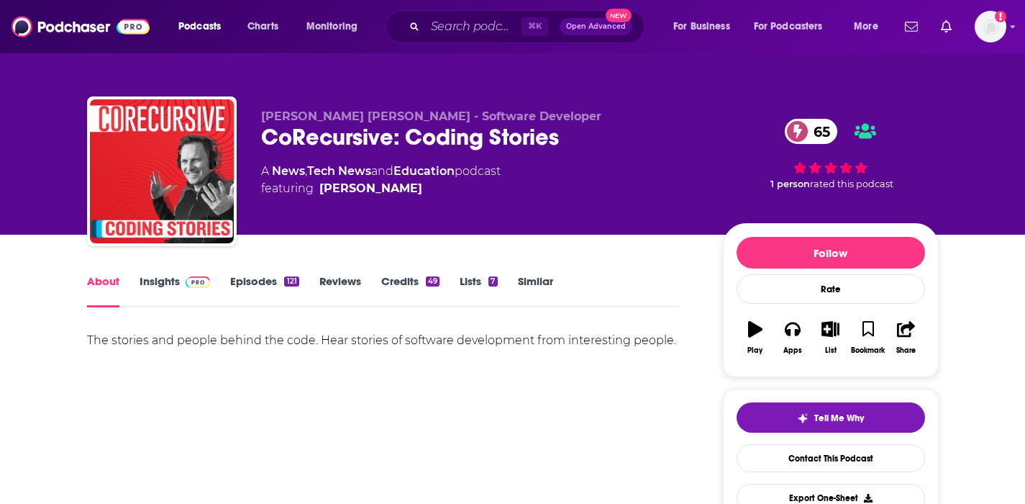
click at [143, 278] on link "Insights" at bounding box center [175, 290] width 71 height 33
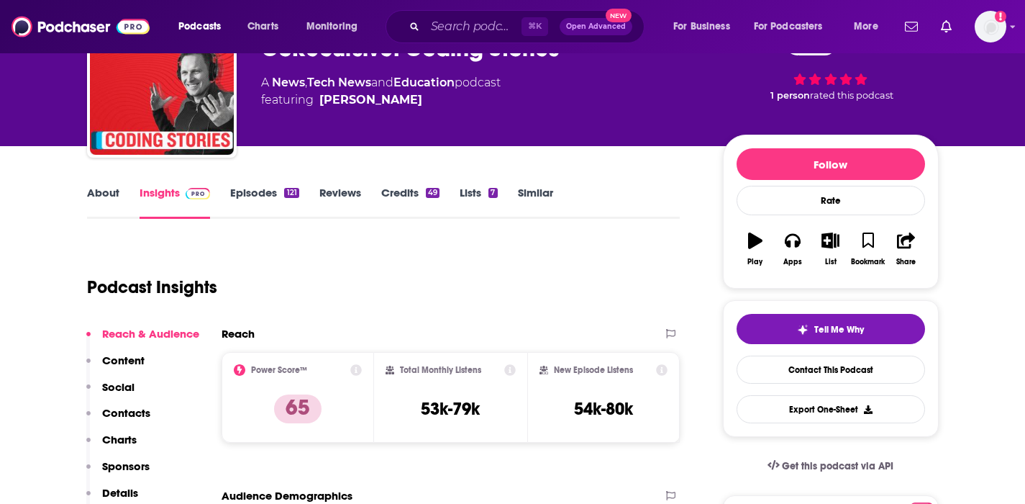
scroll to position [91, 0]
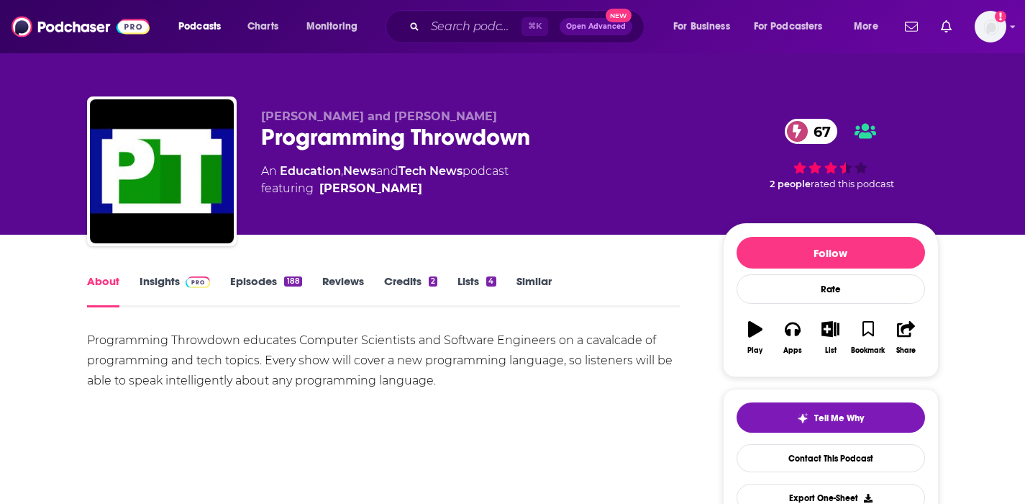
click at [163, 283] on link "Insights" at bounding box center [175, 290] width 71 height 33
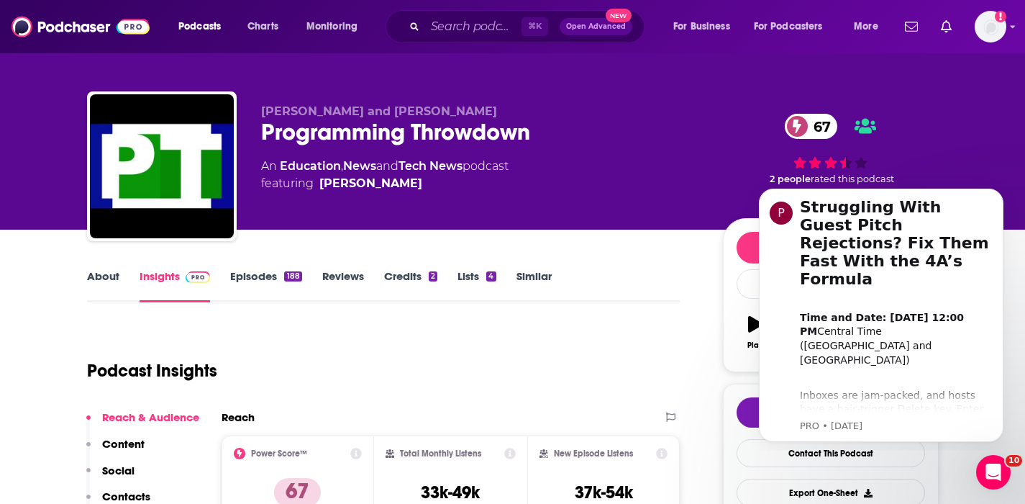
scroll to position [6, 0]
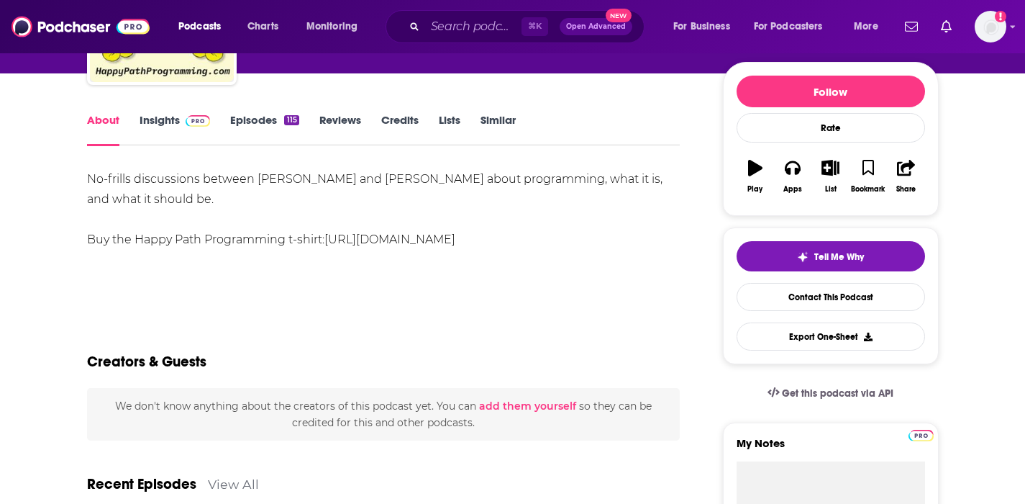
scroll to position [8, 0]
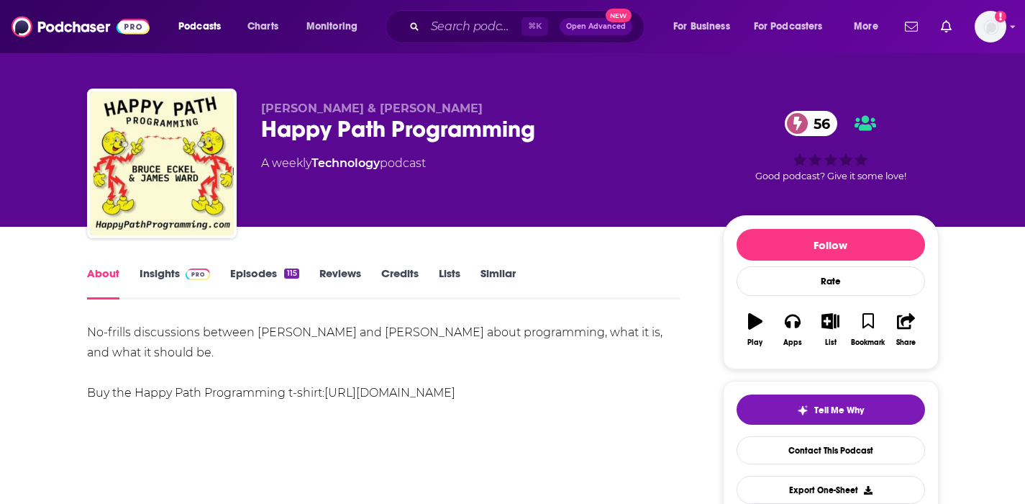
click at [147, 274] on link "Insights" at bounding box center [175, 282] width 71 height 33
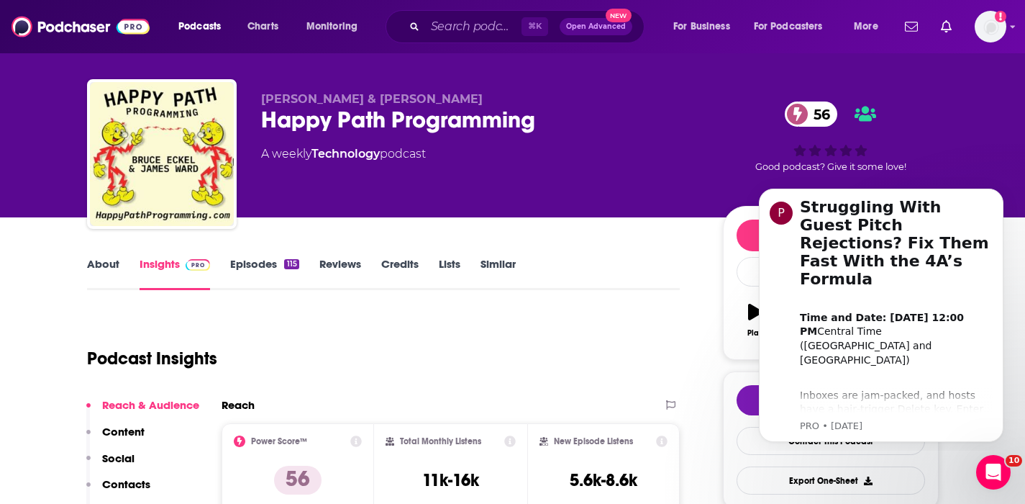
scroll to position [17, 0]
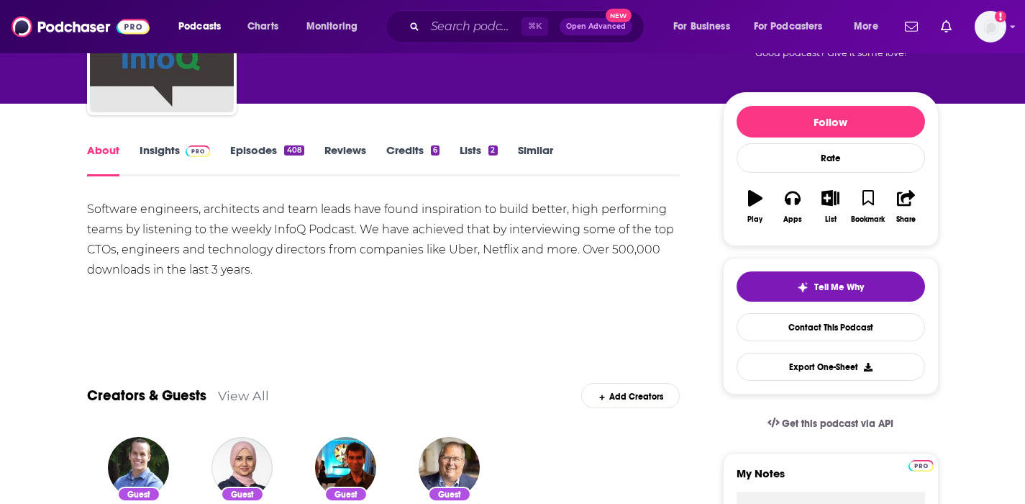
scroll to position [99, 0]
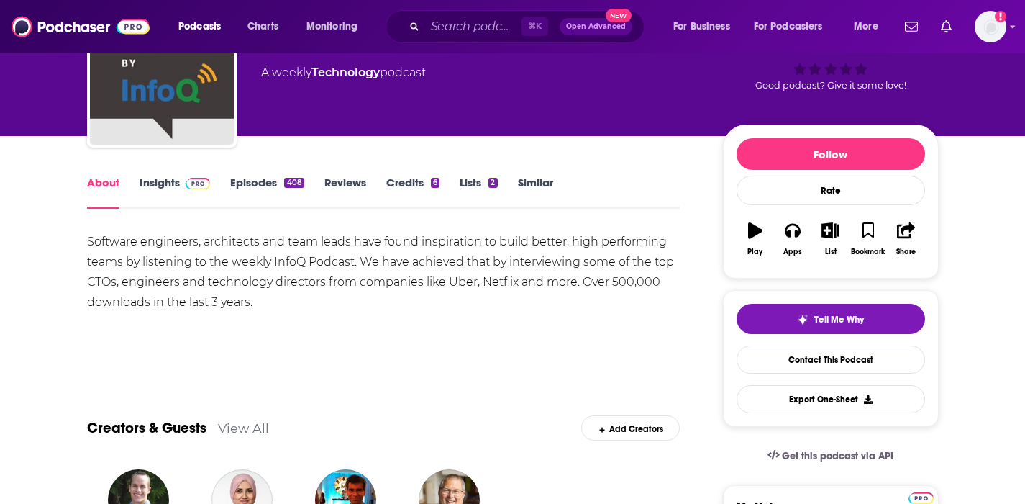
click at [163, 180] on link "Insights" at bounding box center [175, 192] width 71 height 33
